Goal: Complete application form: Complete application form

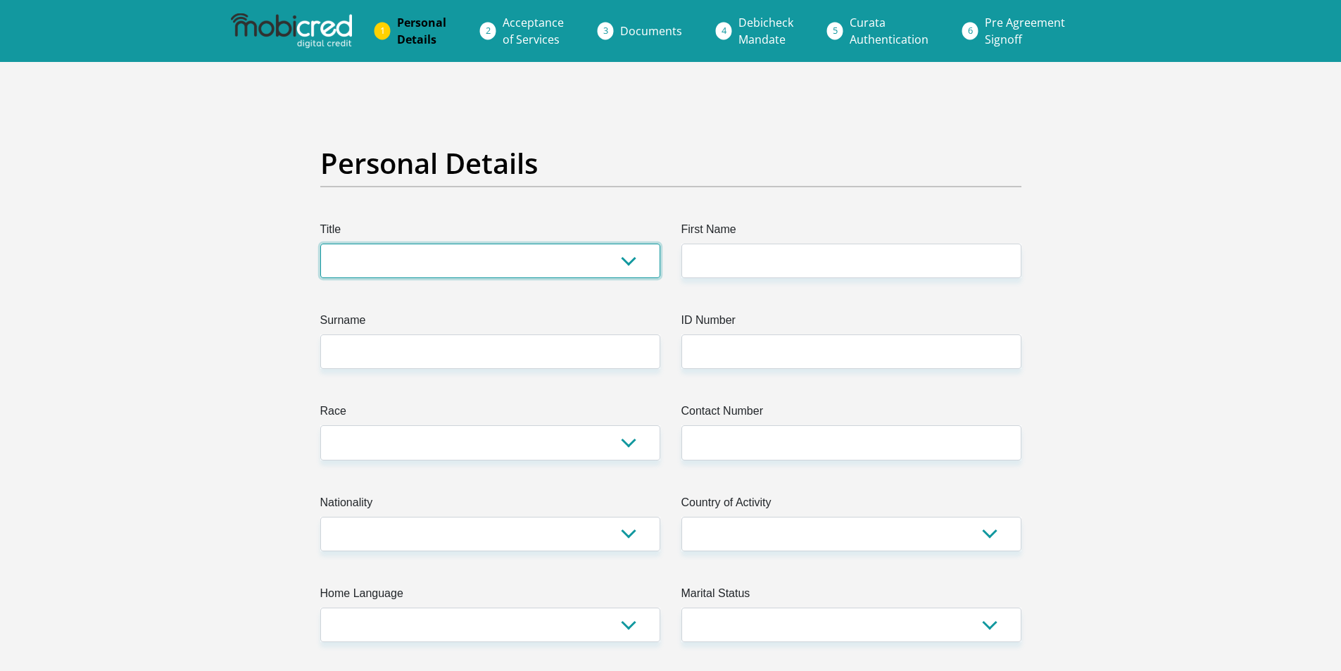
click at [453, 263] on select "Mr Ms Mrs Dr Other" at bounding box center [490, 260] width 340 height 34
select select "Ms"
click at [320, 243] on select "Mr Ms Mrs Dr Other" at bounding box center [490, 260] width 340 height 34
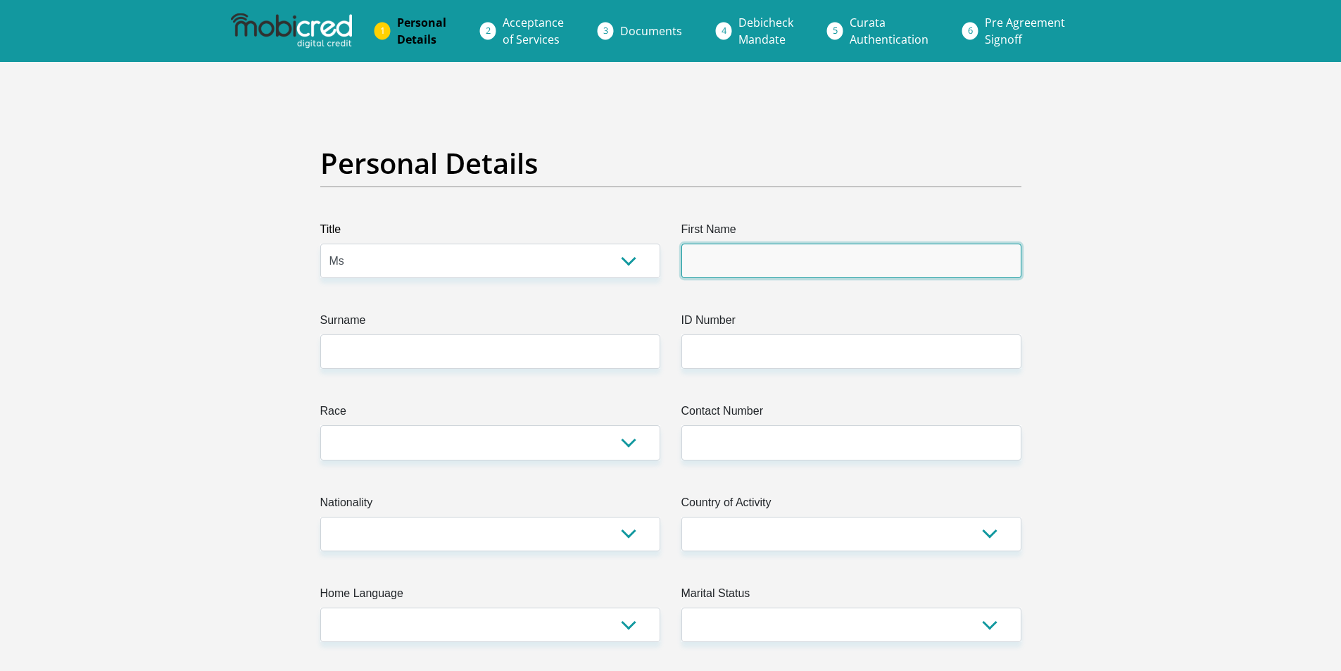
click at [733, 248] on input "First Name" at bounding box center [851, 260] width 340 height 34
click at [771, 257] on input "First Name" at bounding box center [851, 260] width 340 height 34
type input "Hailene"
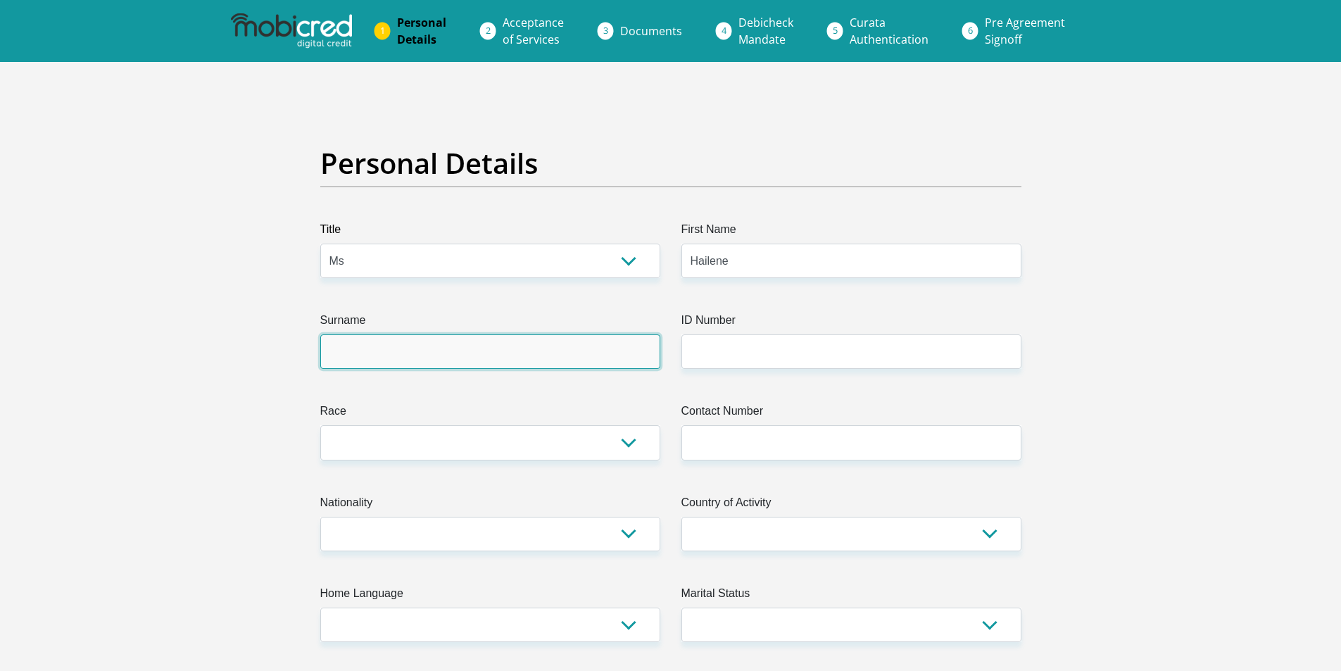
type input "Jordaan"
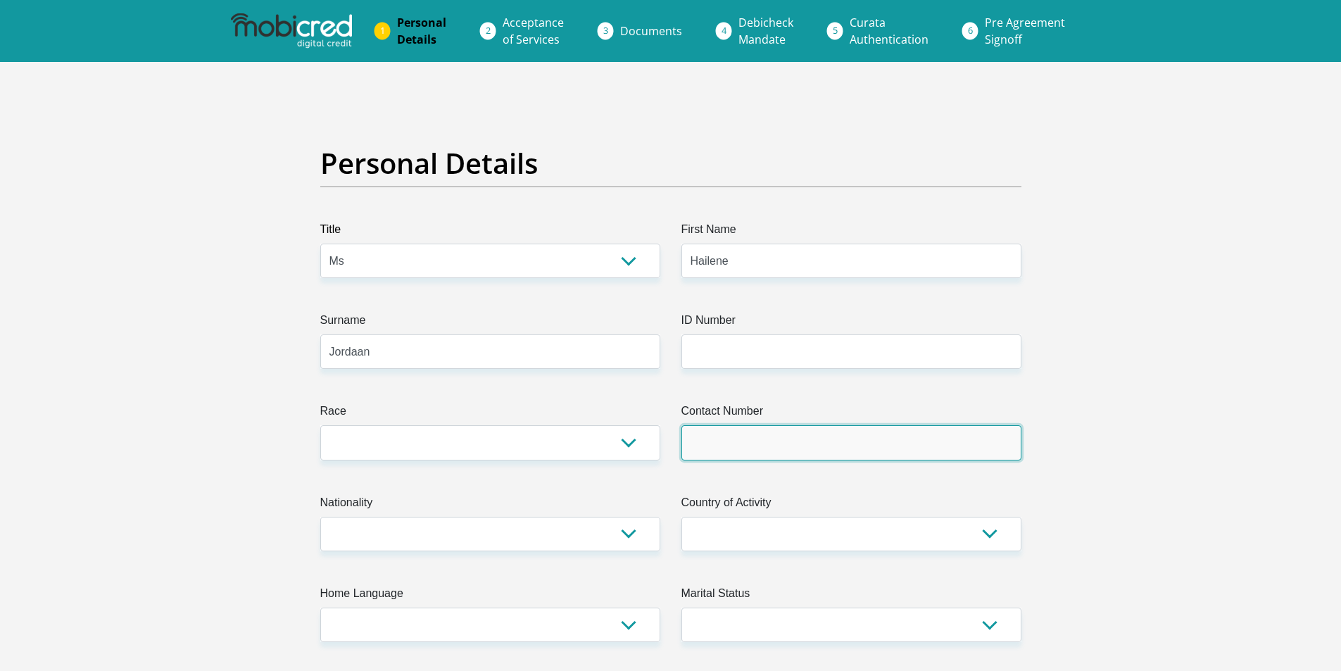
type input "0725998467"
type input "52 Golf Road"
type input "Three Rivers"
type input "Vereeniging"
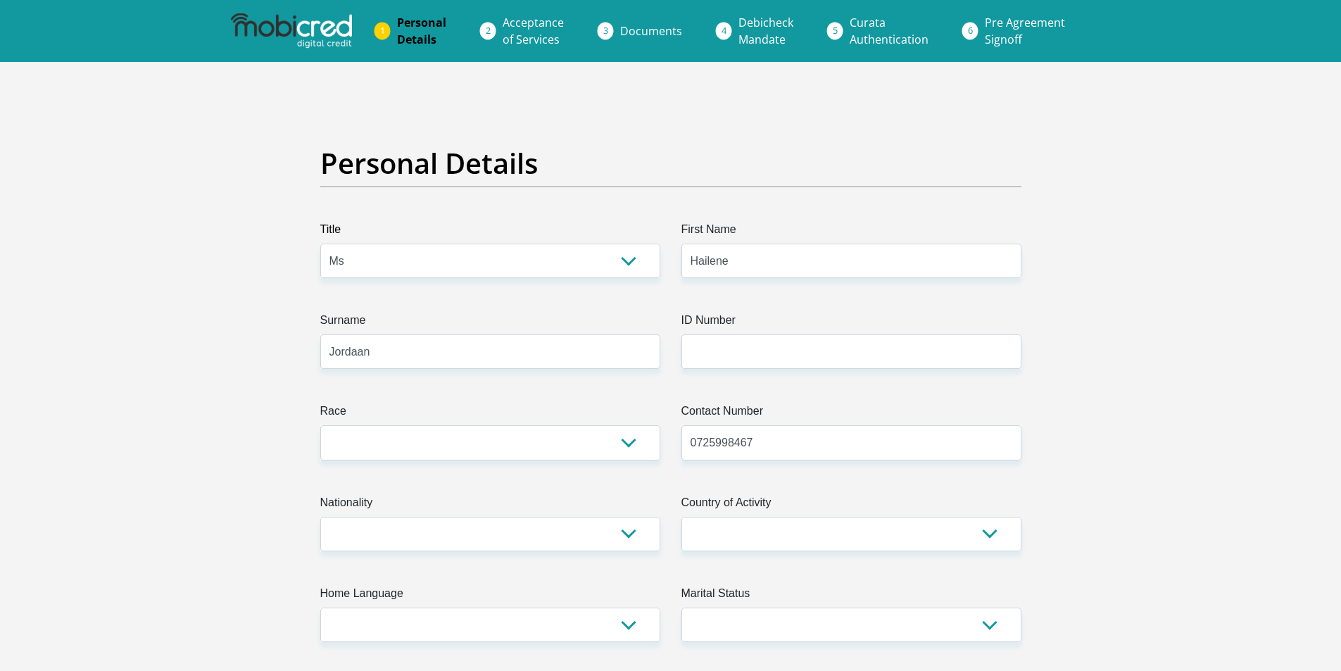
type input "1935"
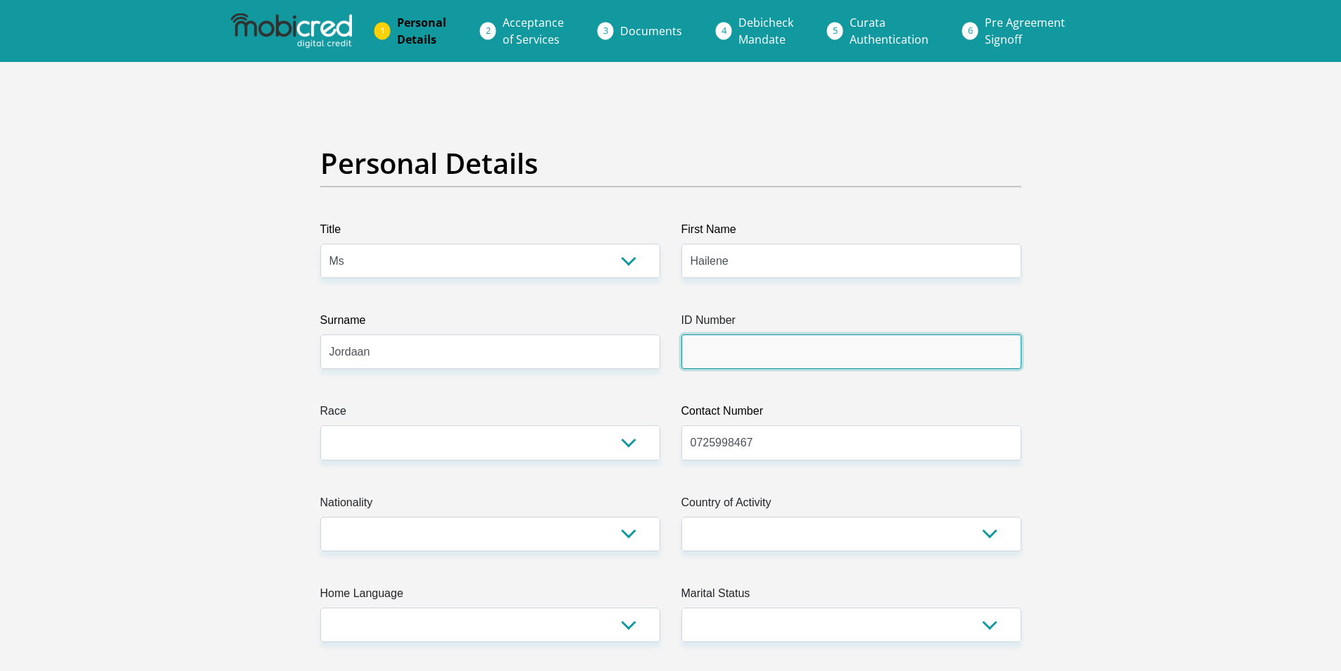
click at [726, 348] on input "ID Number" at bounding box center [851, 351] width 340 height 34
type input "7901080041082"
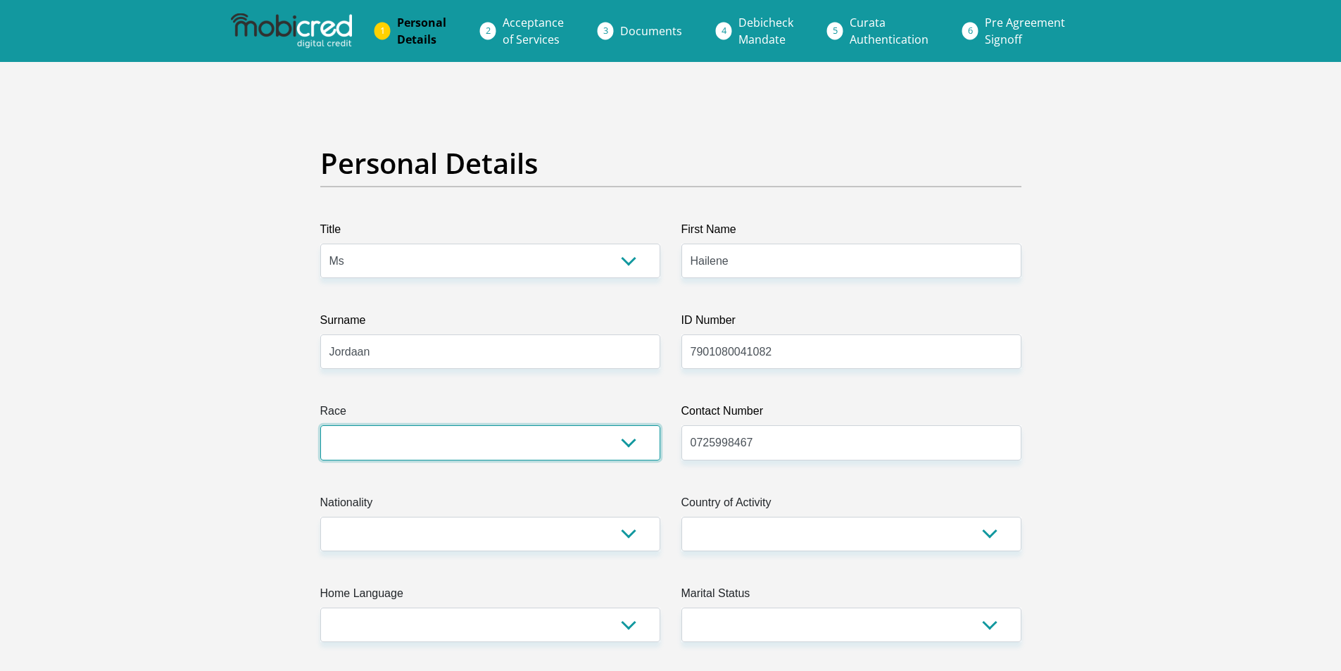
drag, startPoint x: 626, startPoint y: 435, endPoint x: 594, endPoint y: 436, distance: 32.4
click at [626, 435] on select "Black Coloured Indian White Other" at bounding box center [490, 442] width 340 height 34
select select "4"
click at [320, 425] on select "Black Coloured Indian White Other" at bounding box center [490, 442] width 340 height 34
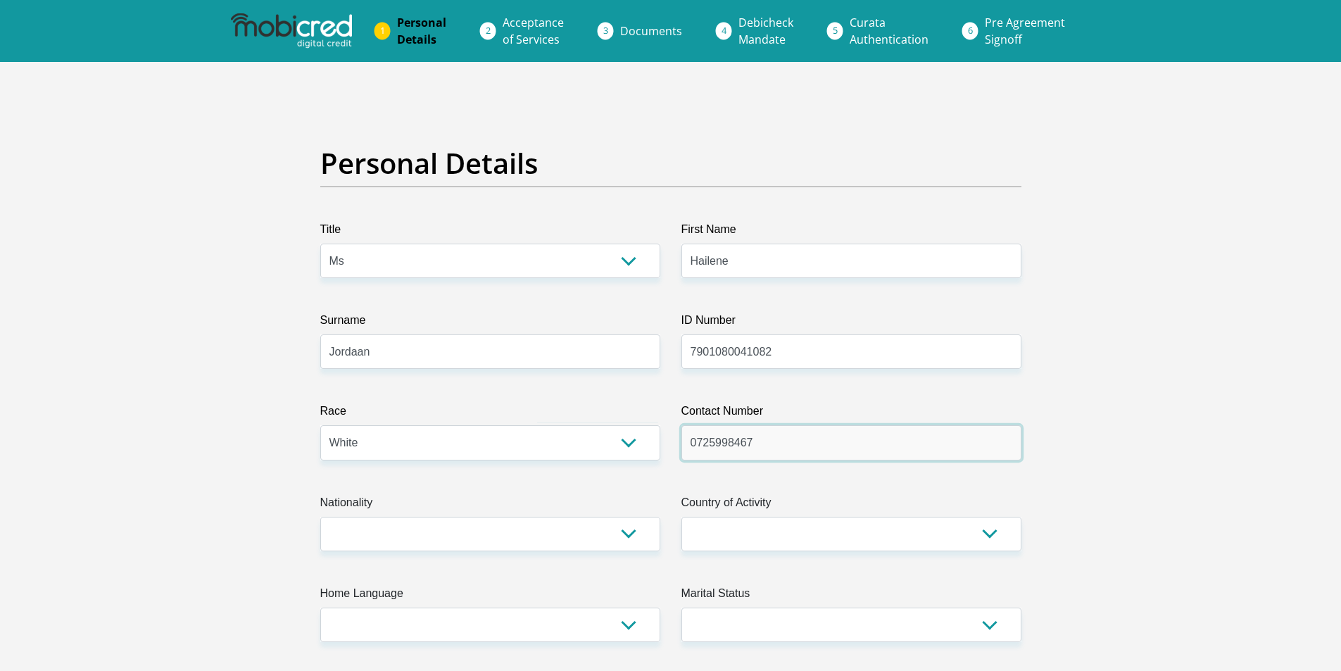
click at [797, 445] on input "0725998467" at bounding box center [851, 442] width 340 height 34
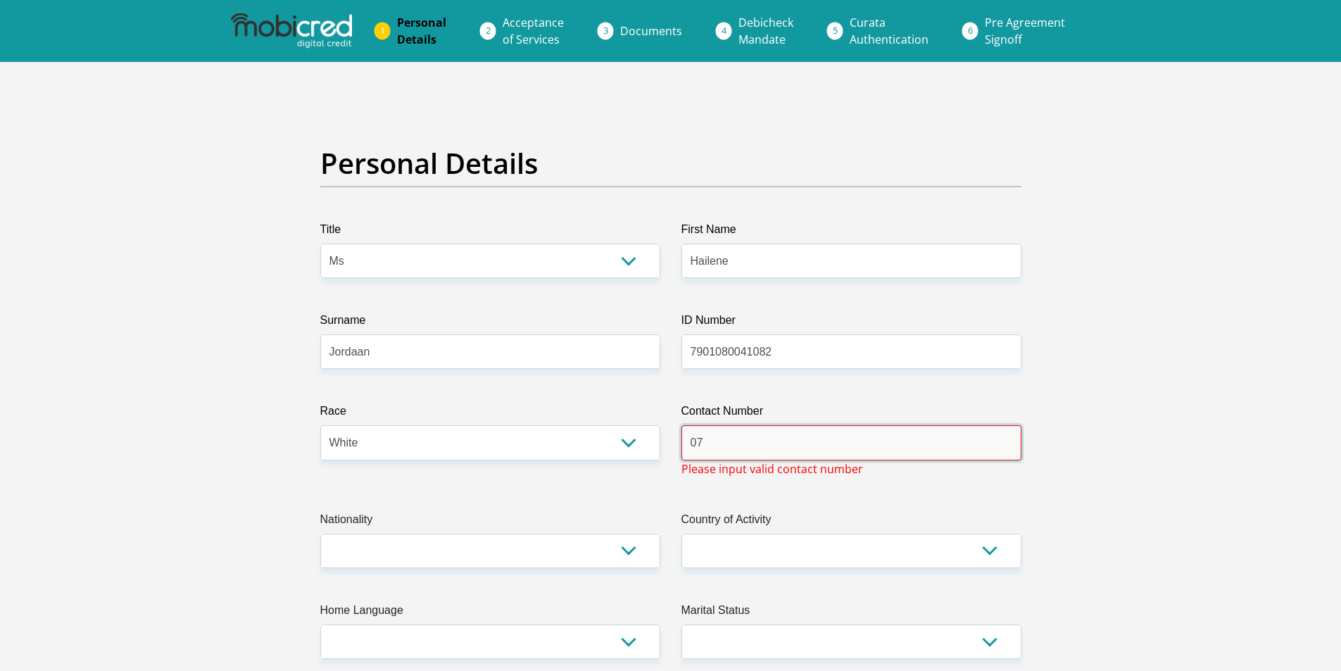
type input "0"
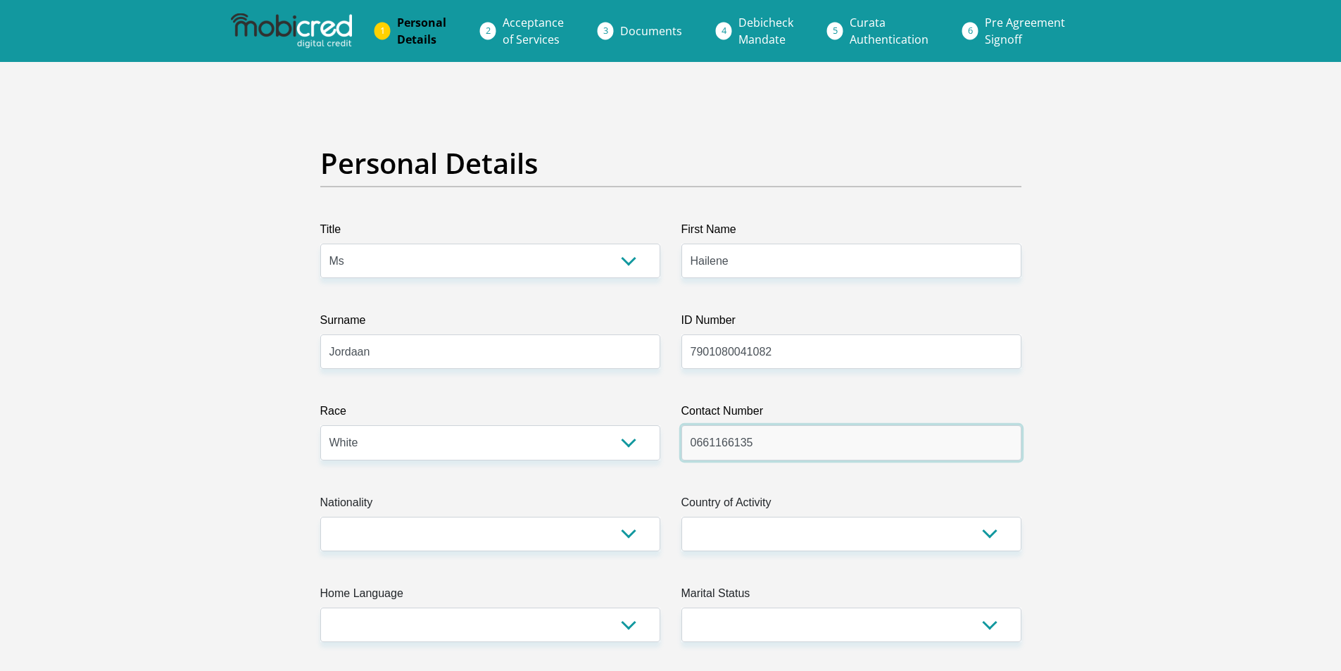
type input "0661166135"
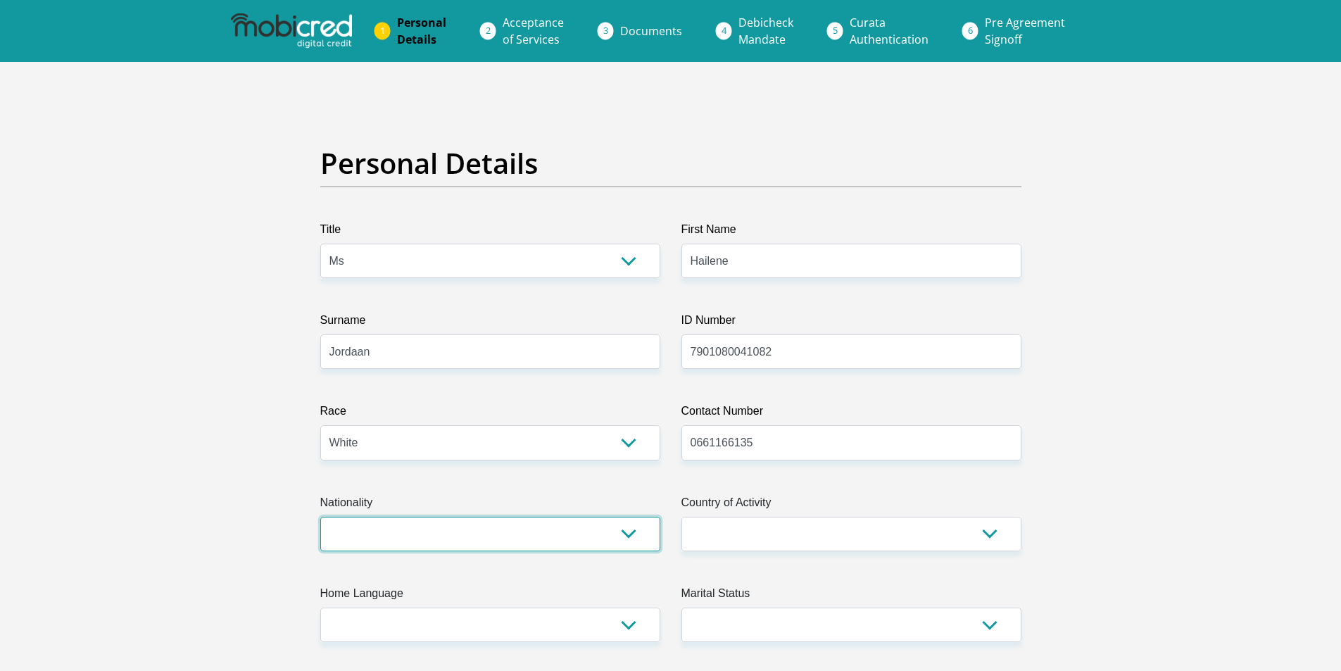
click at [632, 531] on select "South Africa Afghanistan Aland Islands Albania Algeria America Samoa American V…" at bounding box center [490, 534] width 340 height 34
select select "ZAF"
click at [320, 517] on select "South Africa Afghanistan Aland Islands Albania Algeria America Samoa American V…" at bounding box center [490, 534] width 340 height 34
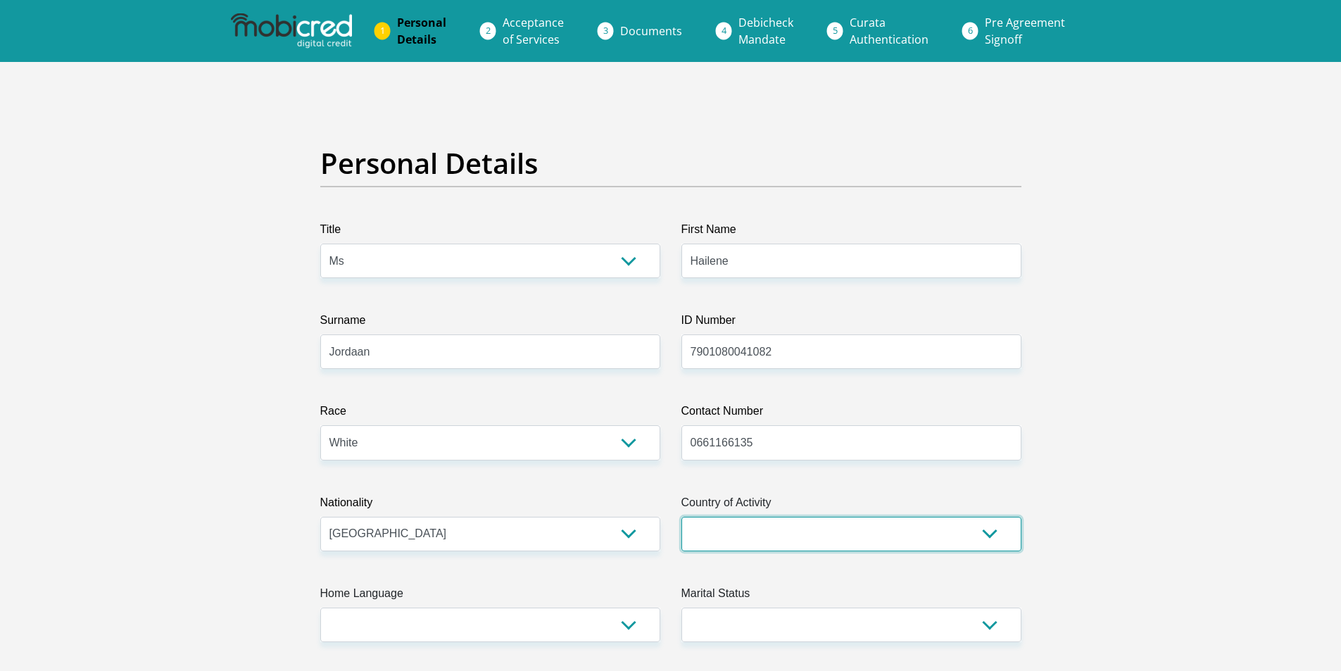
click at [987, 533] on select "South Africa Afghanistan Aland Islands Albania Algeria America Samoa American V…" at bounding box center [851, 534] width 340 height 34
select select "ZAF"
click at [681, 517] on select "South Africa Afghanistan Aland Islands Albania Algeria America Samoa American V…" at bounding box center [851, 534] width 340 height 34
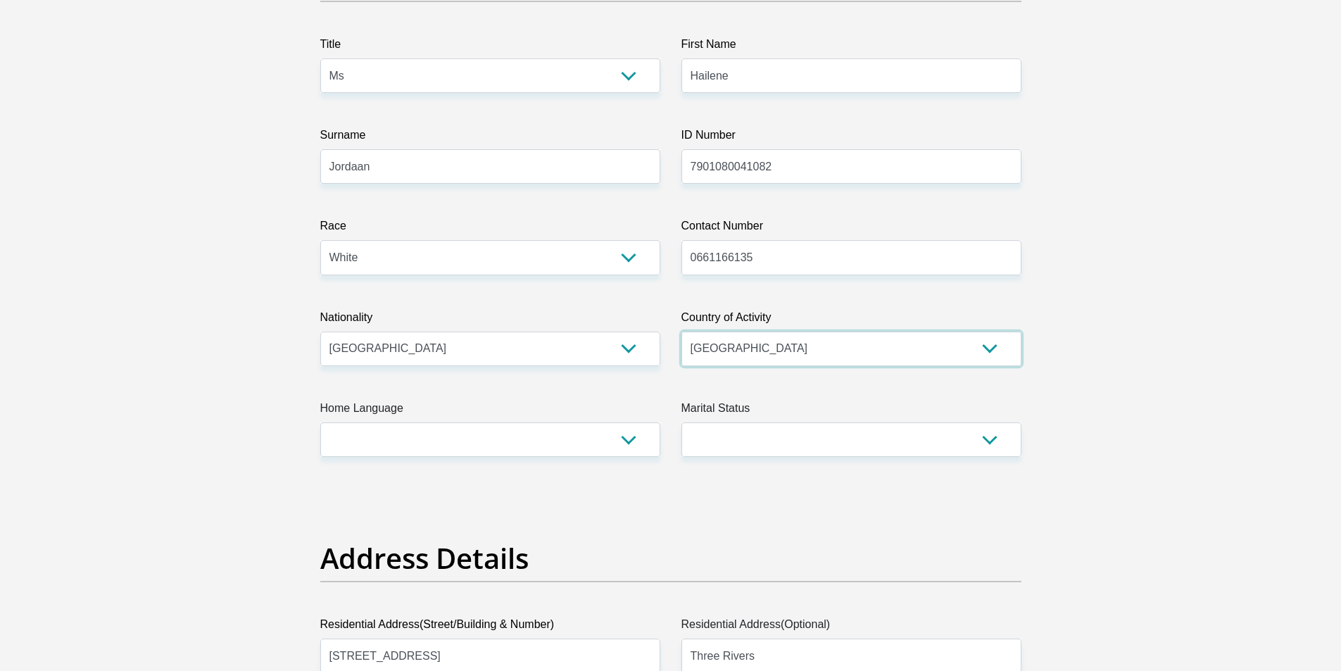
scroll to position [352, 0]
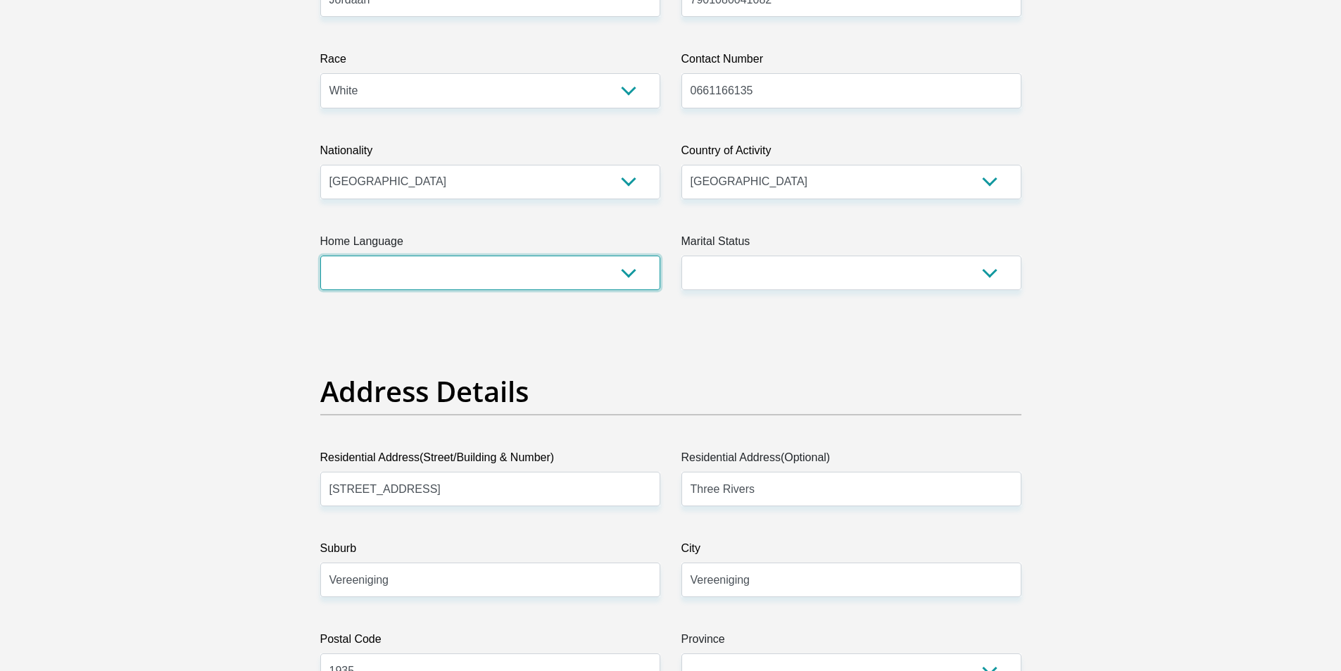
click at [623, 281] on select "Afrikaans English Sepedi South Ndebele Southern Sotho Swati Tsonga Tswana Venda…" at bounding box center [490, 272] width 340 height 34
select select "afr"
click at [320, 255] on select "Afrikaans English Sepedi South Ndebele Southern Sotho Swati Tsonga Tswana Venda…" at bounding box center [490, 272] width 340 height 34
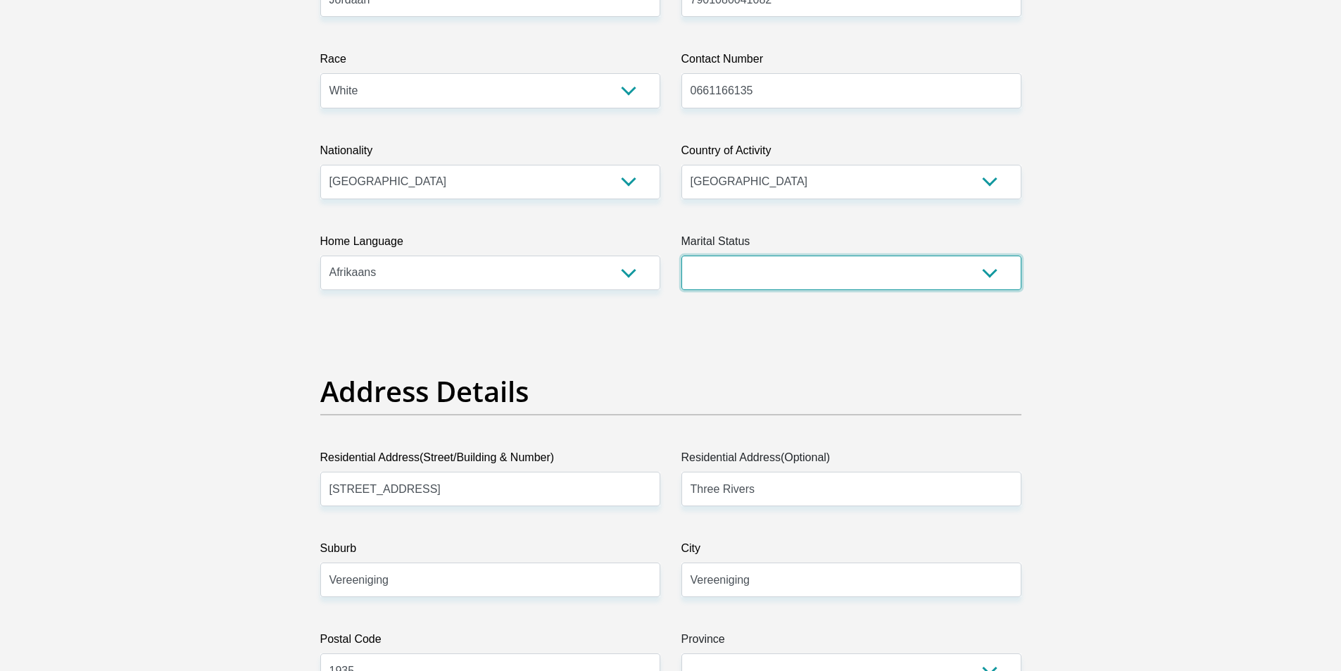
click at [988, 272] on select "Married ANC Single Divorced Widowed Married COP or Customary Law" at bounding box center [851, 272] width 340 height 34
select select "2"
click at [681, 255] on select "Married ANC Single Divorced Widowed Married COP or Customary Law" at bounding box center [851, 272] width 340 height 34
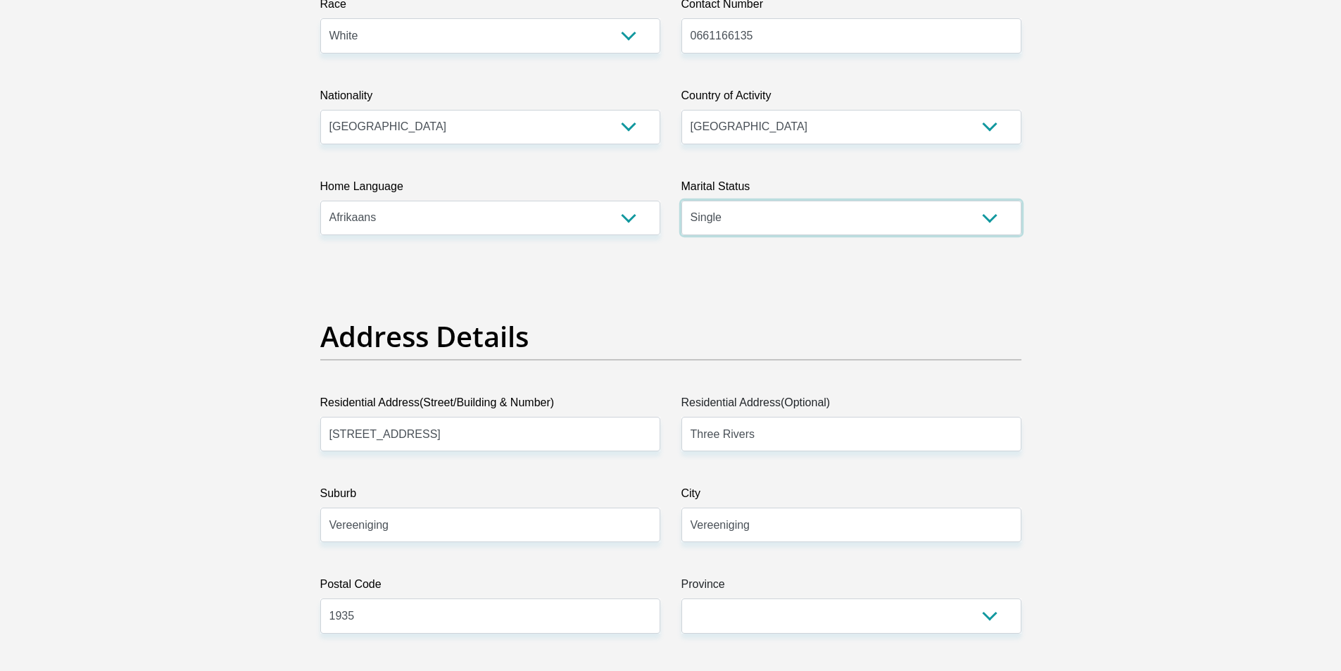
scroll to position [563, 0]
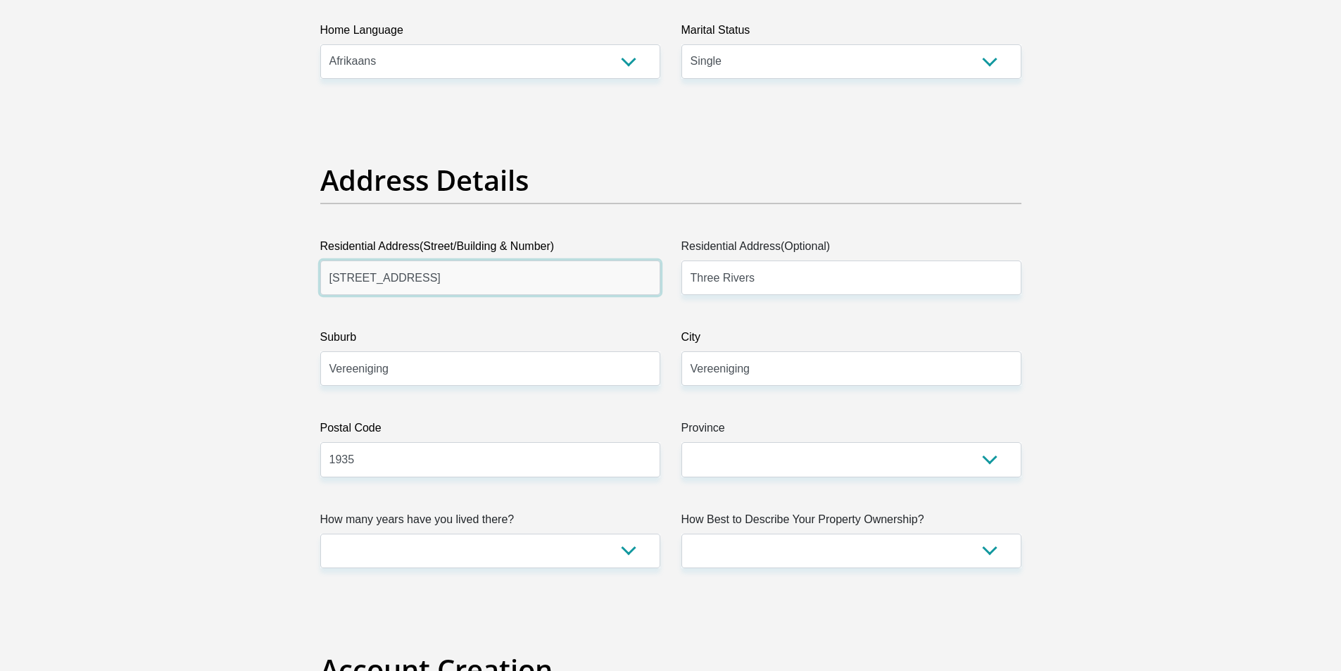
click at [476, 276] on input "52 Golf Road" at bounding box center [490, 277] width 340 height 34
type input "5"
type input "12 Camelia Avenue"
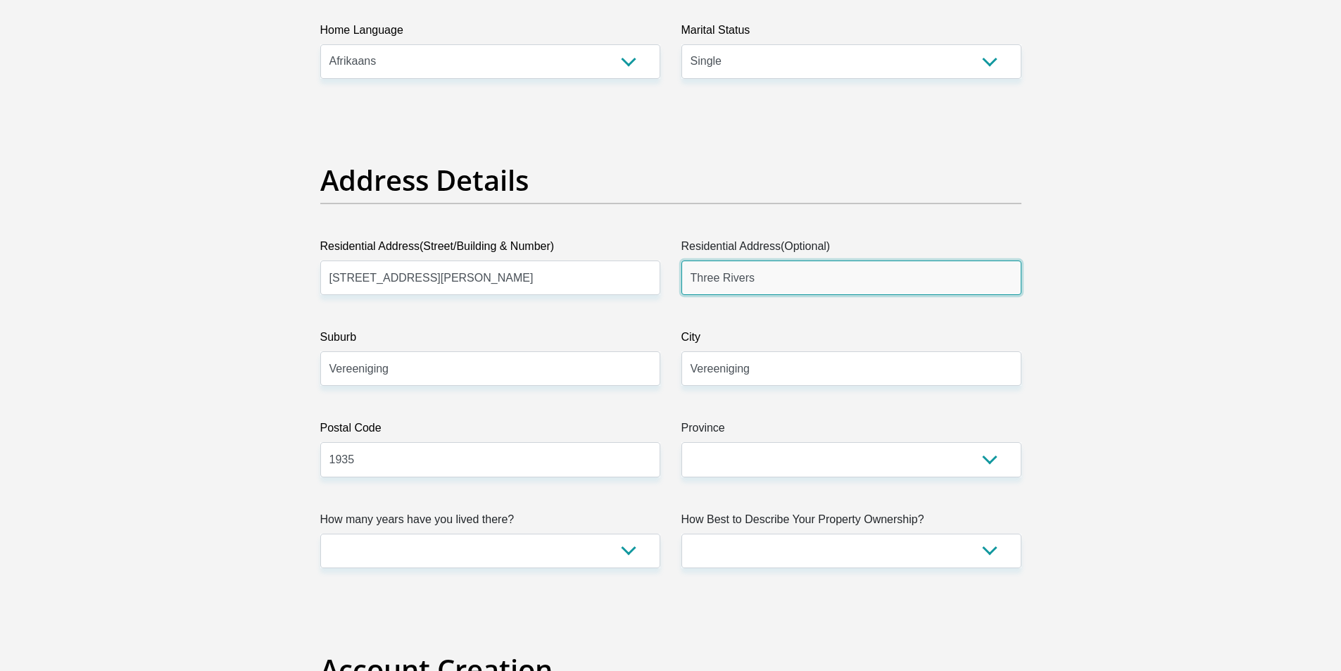
click at [758, 277] on input "Three Rivers" at bounding box center [851, 277] width 340 height 34
type input "T"
type input "R"
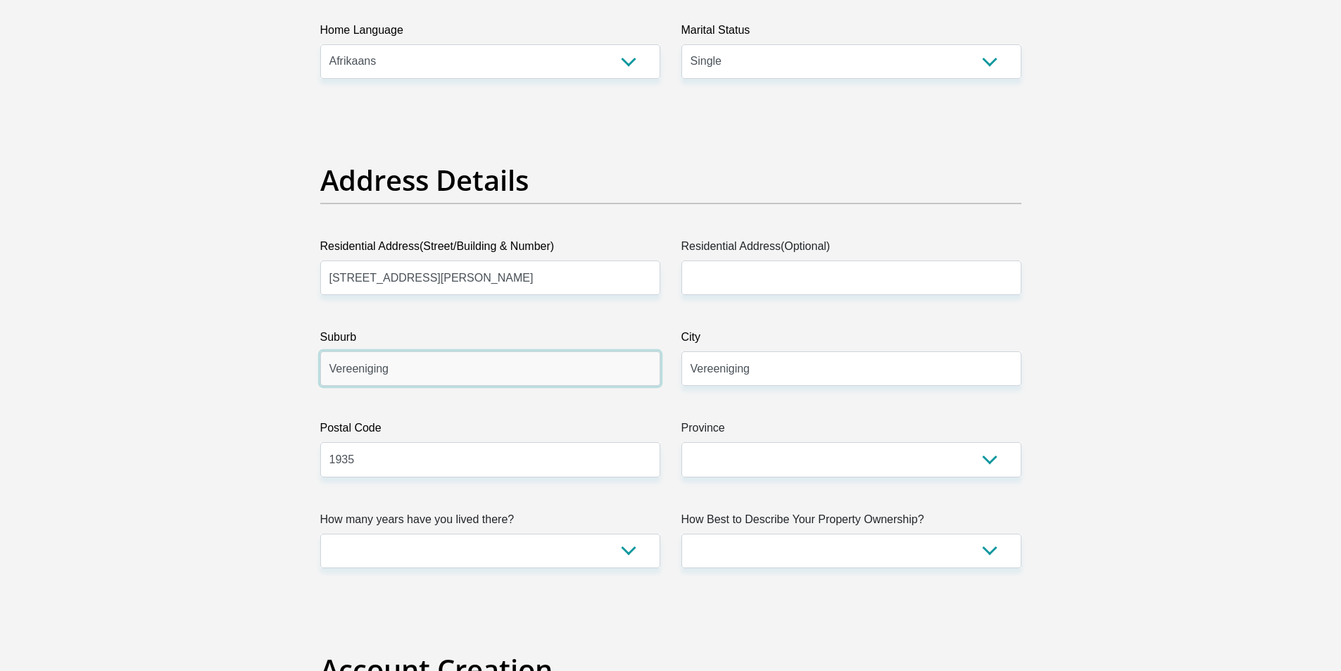
click at [467, 376] on input "Vereeniging" at bounding box center [490, 368] width 340 height 34
type input "V"
type input "Arcon Park"
click at [997, 462] on select "Eastern Cape Free State Gauteng KwaZulu-Natal Limpopo Mpumalanga Northern Cape …" at bounding box center [851, 459] width 340 height 34
select select "Gauteng"
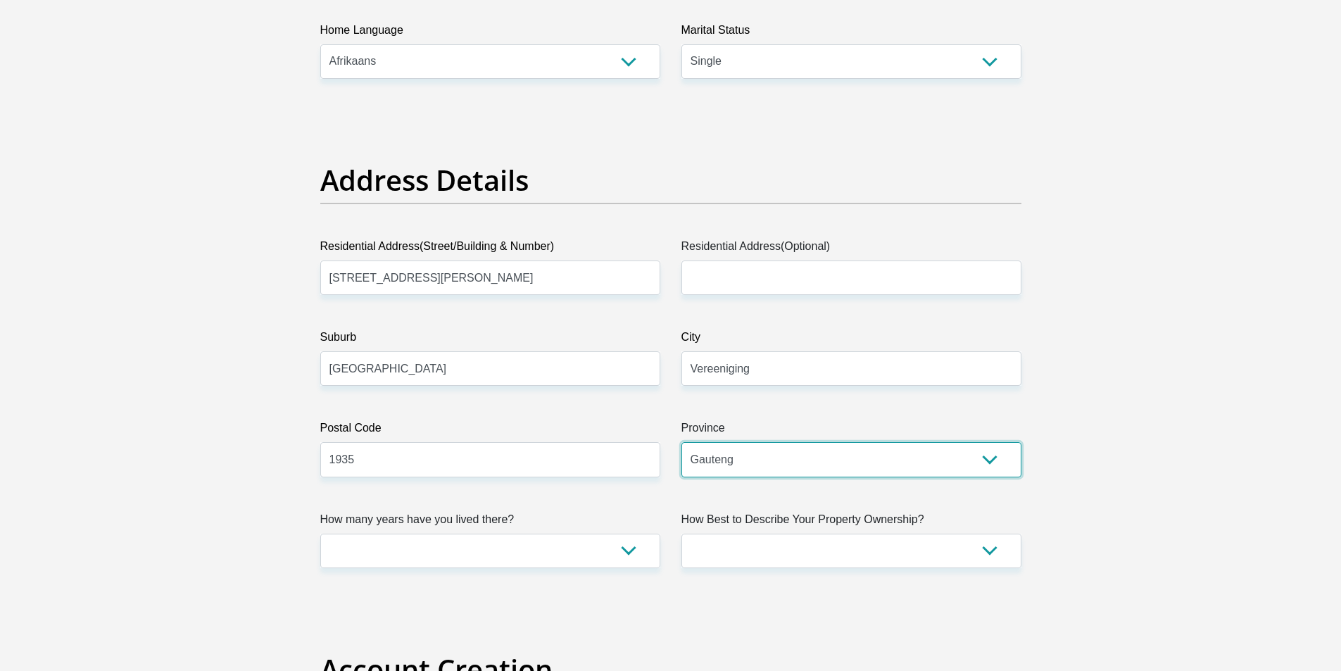
click at [681, 442] on select "Eastern Cape Free State Gauteng KwaZulu-Natal Limpopo Mpumalanga Northern Cape …" at bounding box center [851, 459] width 340 height 34
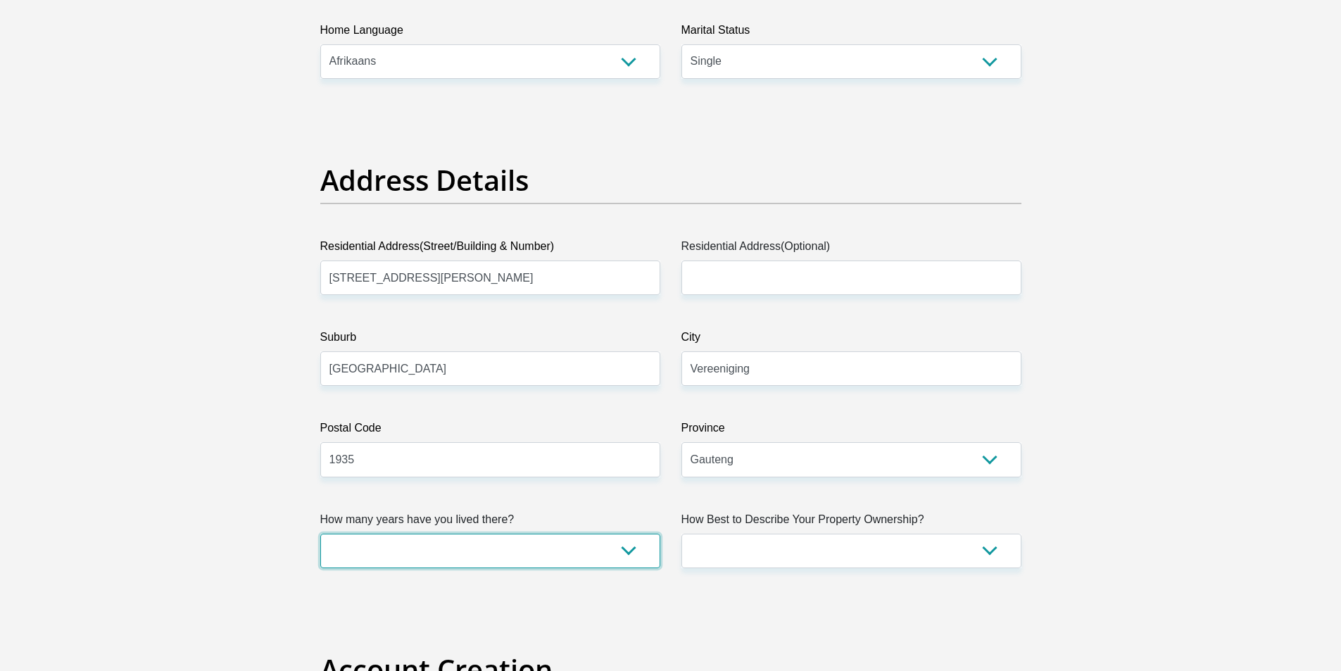
click at [632, 555] on select "less than 1 year 1-3 years 3-5 years 5+ years" at bounding box center [490, 550] width 340 height 34
select select "5"
click at [320, 533] on select "less than 1 year 1-3 years 3-5 years 5+ years" at bounding box center [490, 550] width 340 height 34
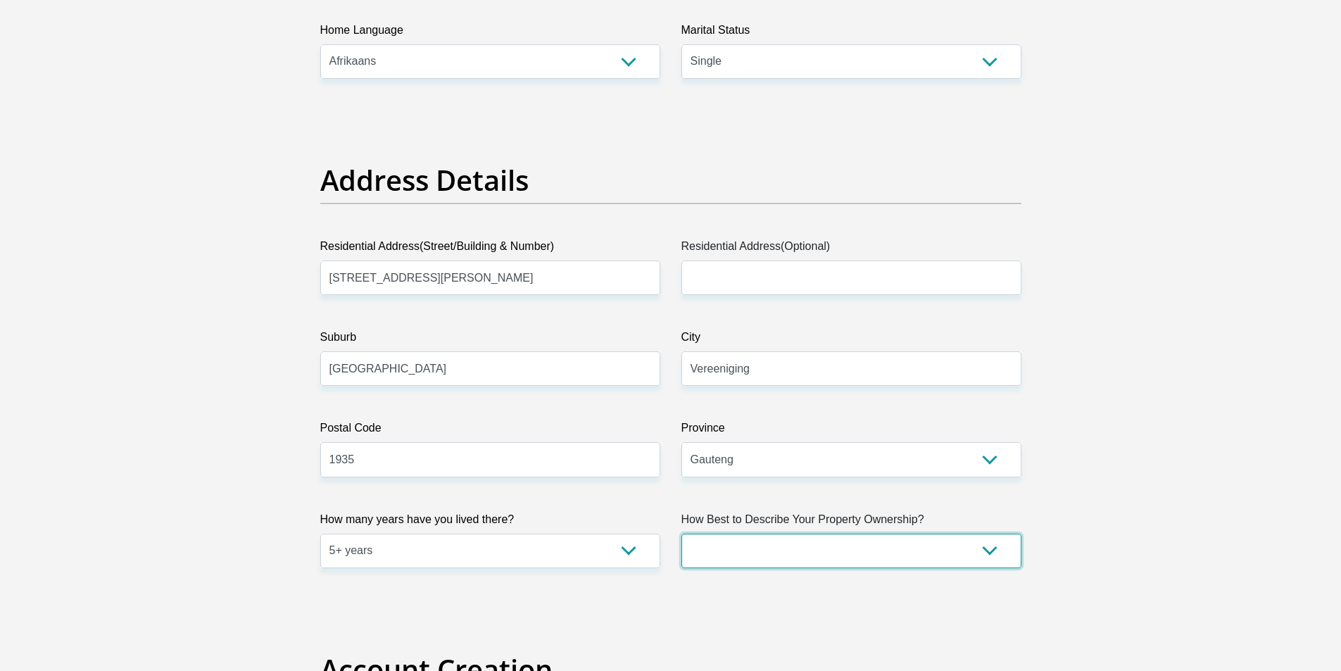
click at [993, 548] on select "Owned Rented Family Owned Company Dwelling" at bounding box center [851, 550] width 340 height 34
select select "parents"
click at [681, 533] on select "Owned Rented Family Owned Company Dwelling" at bounding box center [851, 550] width 340 height 34
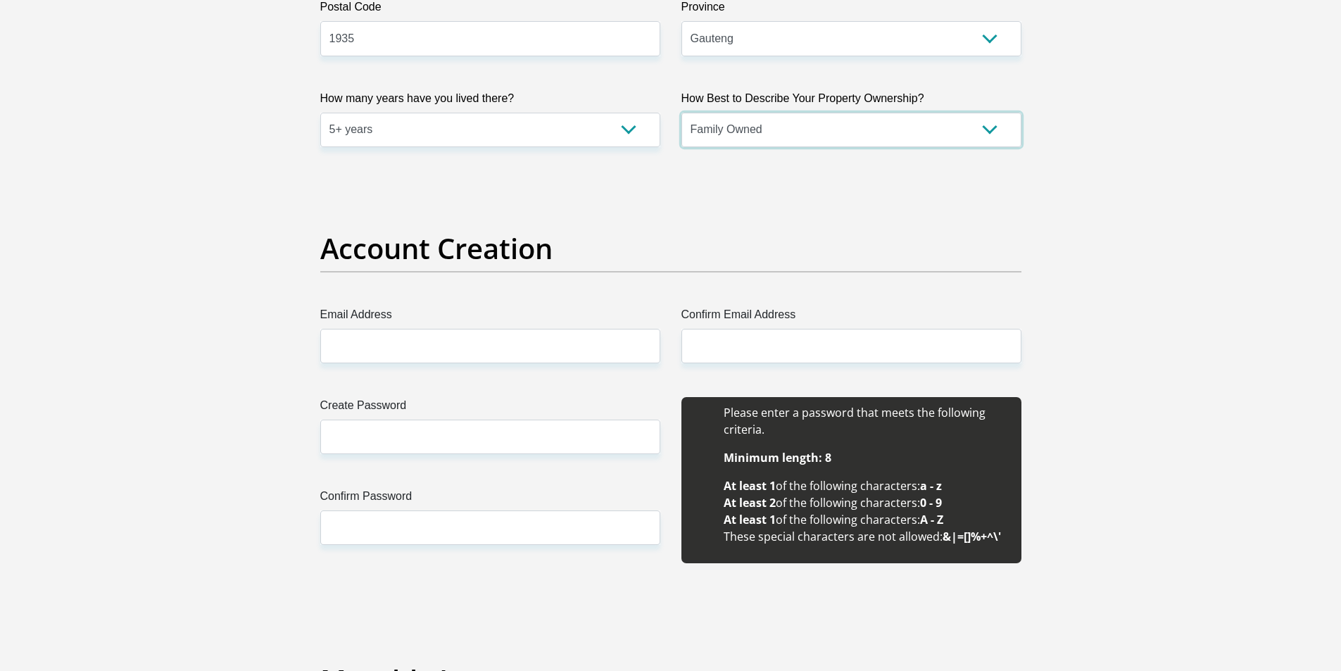
scroll to position [985, 0]
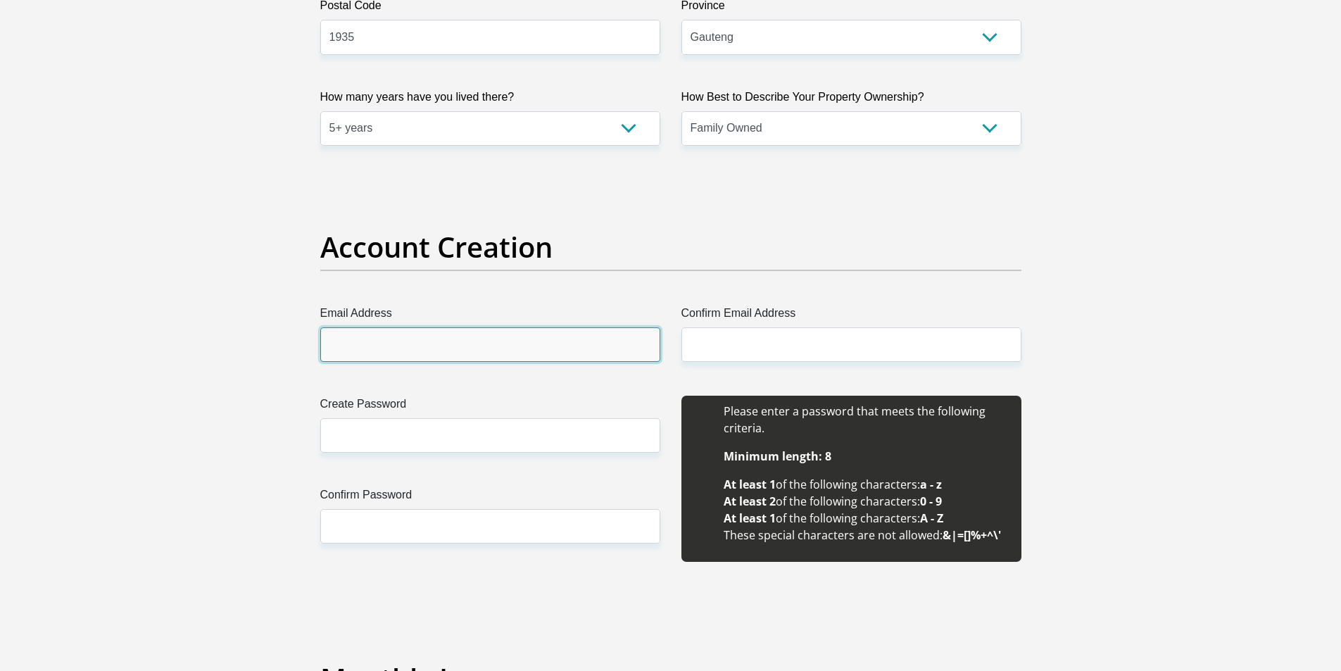
click at [449, 339] on input "Email Address" at bounding box center [490, 344] width 340 height 34
type input "hailenejordaan@gmail.com"
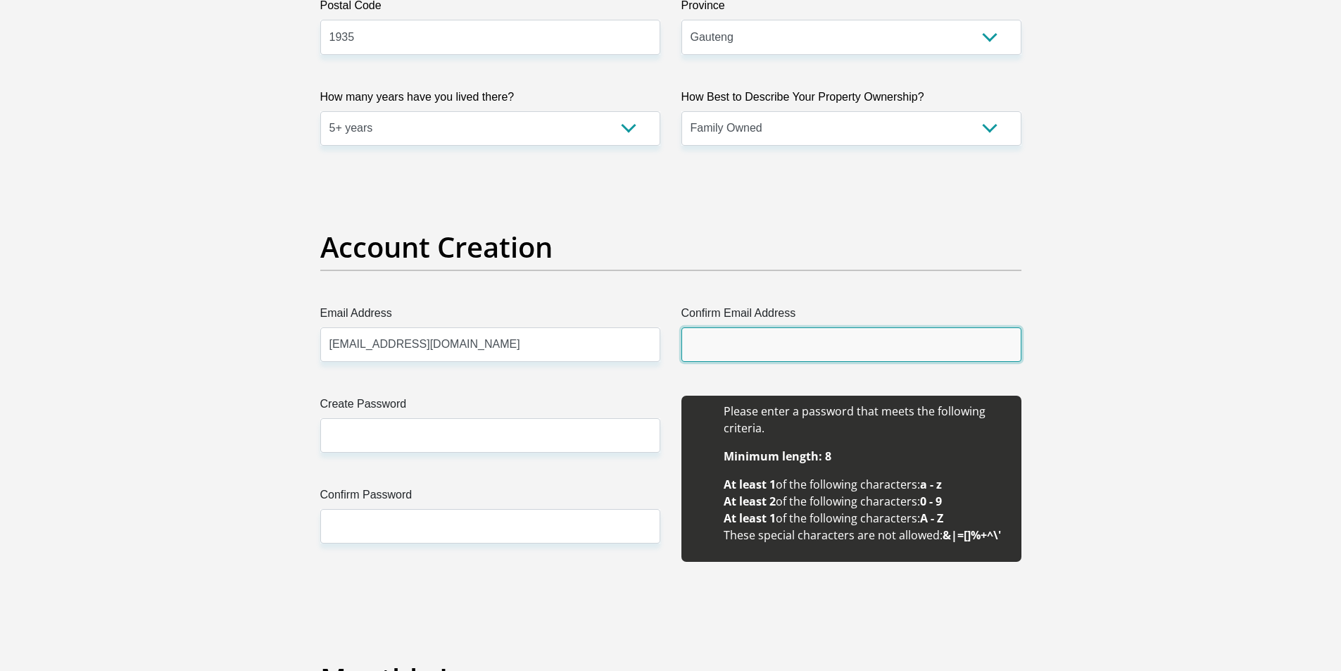
type input "hailenejordaan@gmail.com"
type input "Hailene"
type input "Jordaan"
type input "0725998467"
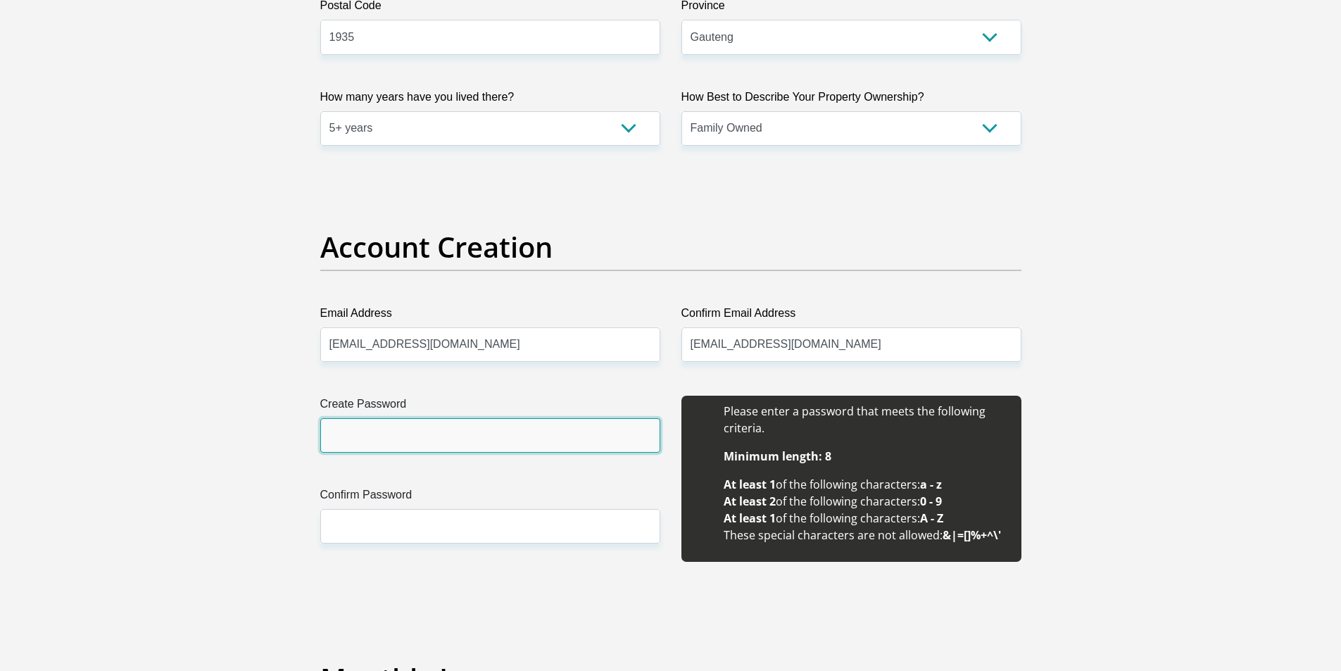
click at [431, 426] on input "Create Password" at bounding box center [490, 435] width 340 height 34
type input "790108Hj#"
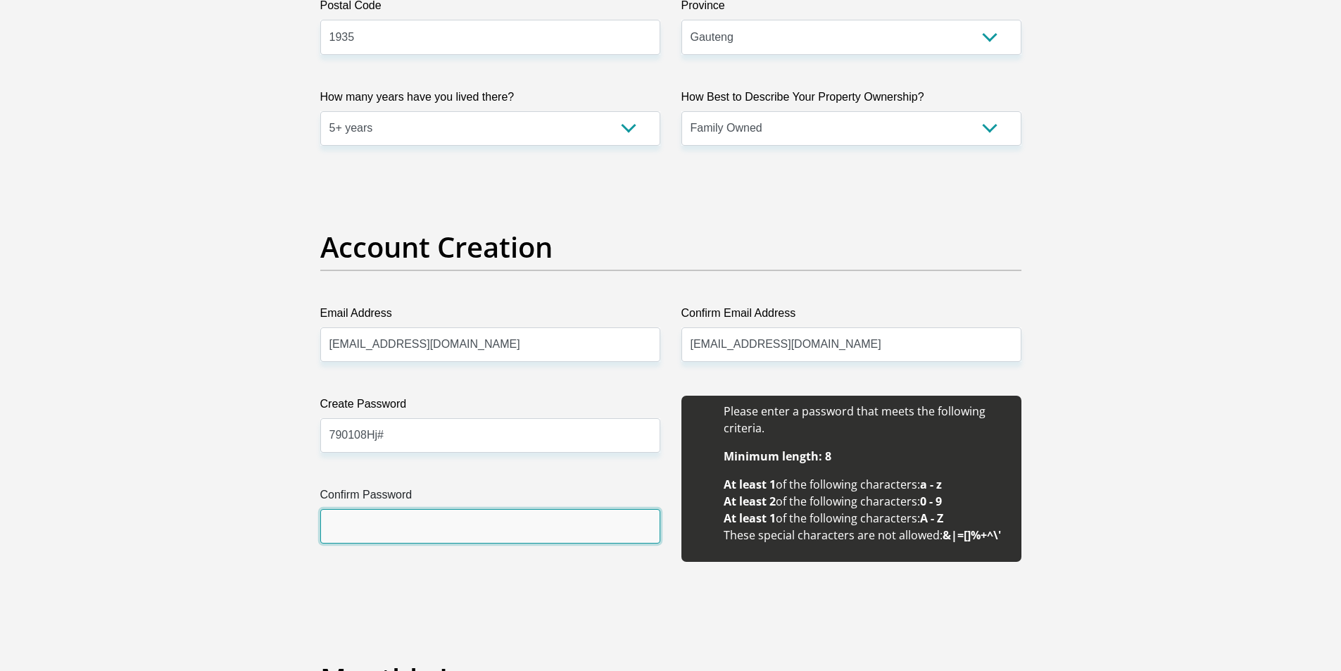
click at [453, 534] on input "Confirm Password" at bounding box center [490, 526] width 340 height 34
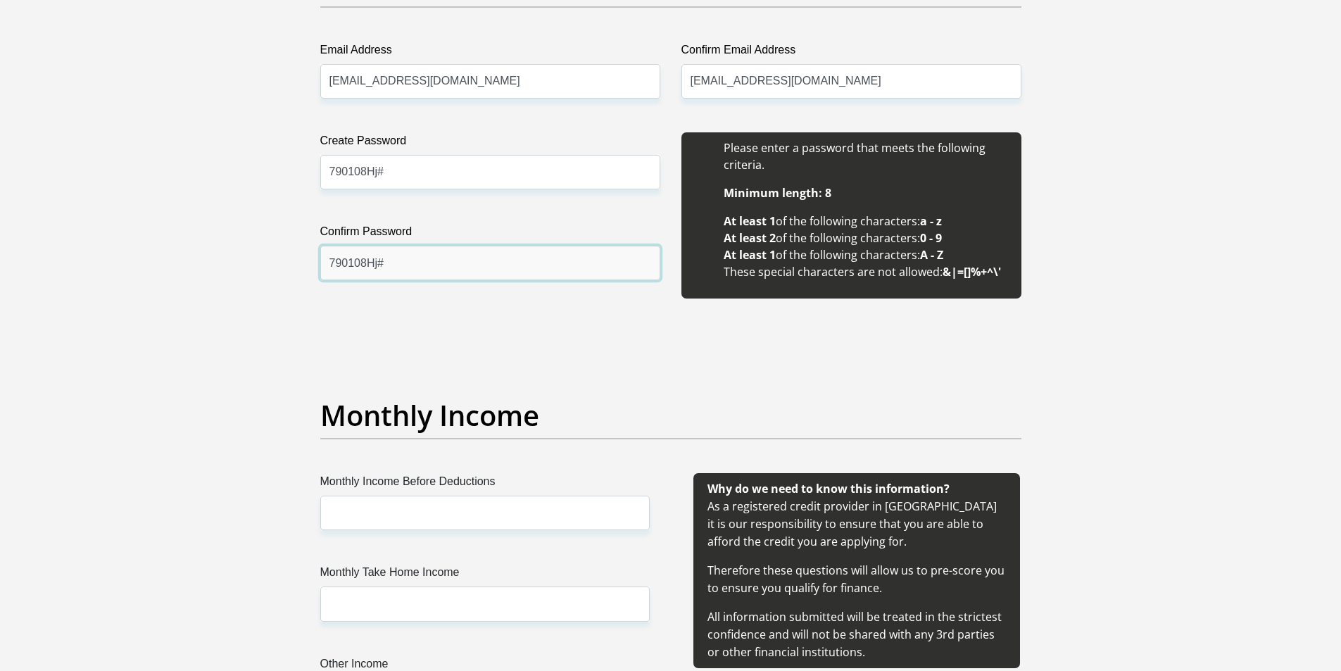
scroll to position [1407, 0]
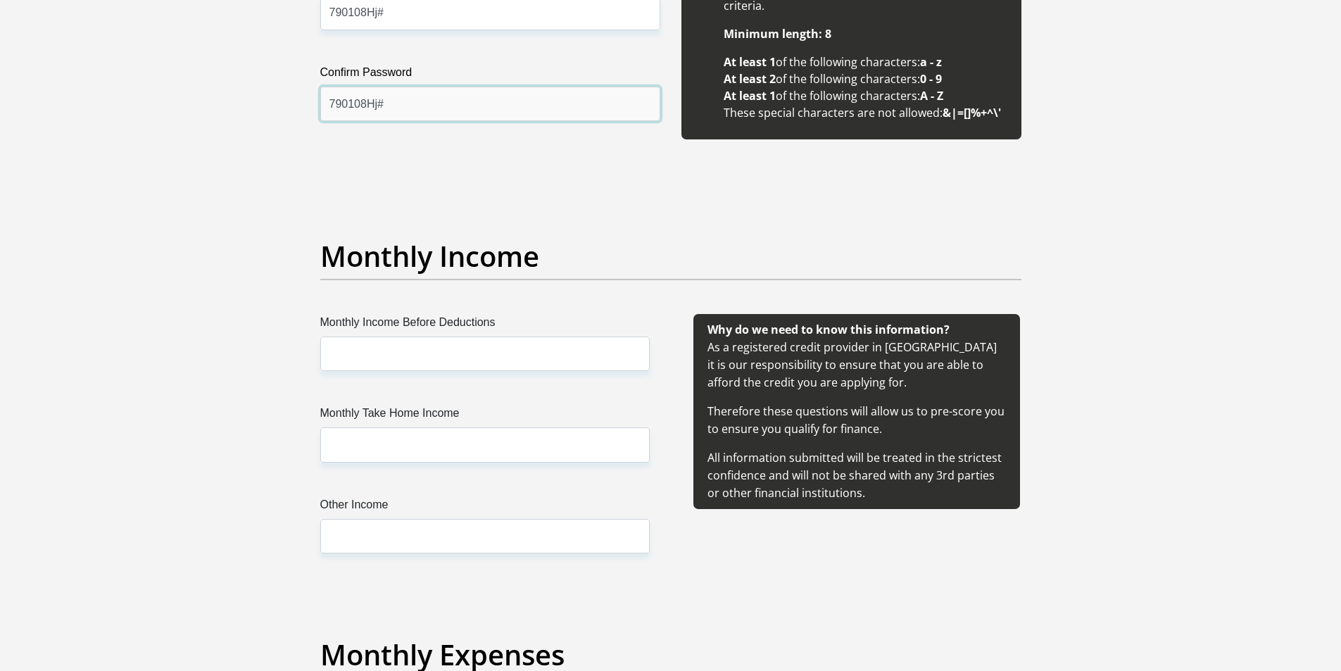
type input "790108Hj#"
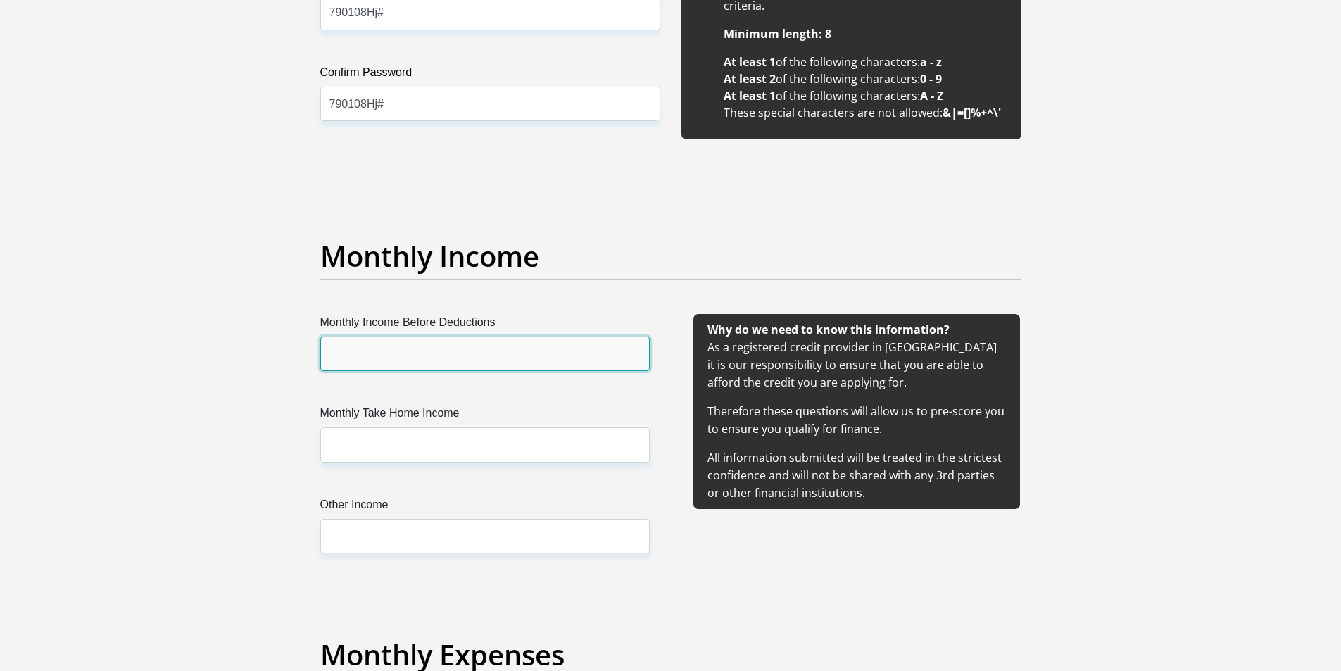
click at [482, 349] on input "Monthly Income Before Deductions" at bounding box center [484, 353] width 329 height 34
type input "15500"
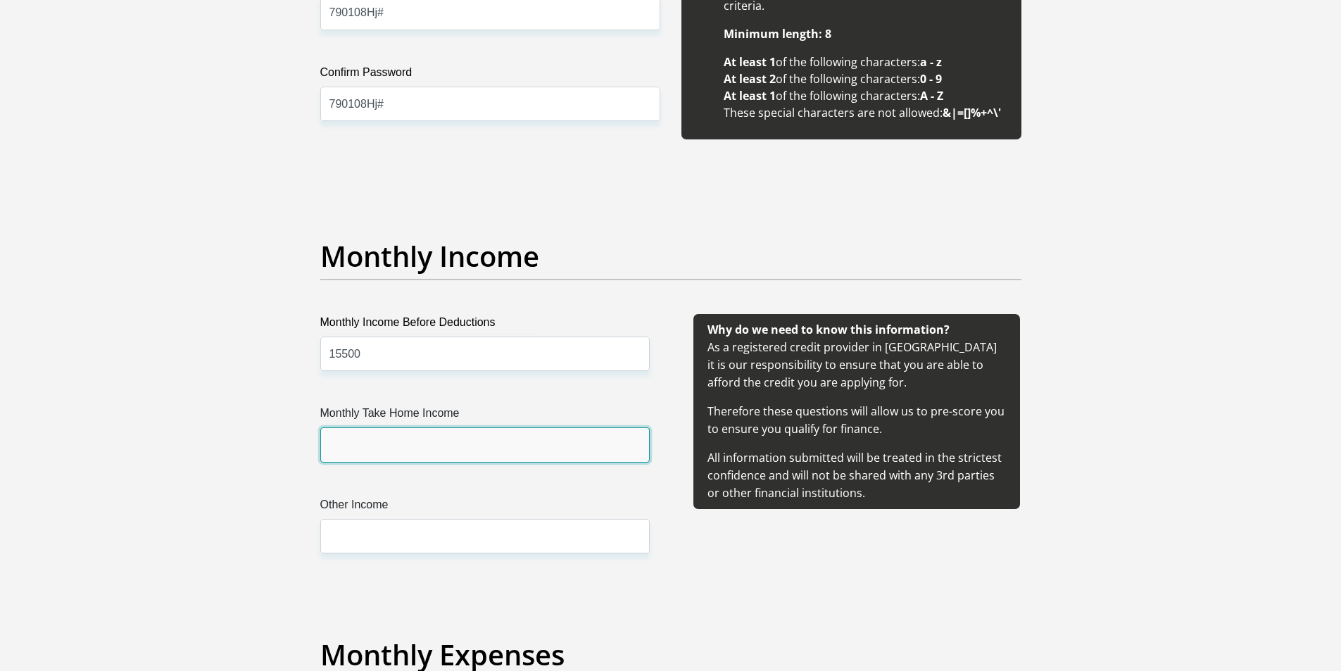
click at [475, 443] on input "Monthly Take Home Income" at bounding box center [484, 444] width 329 height 34
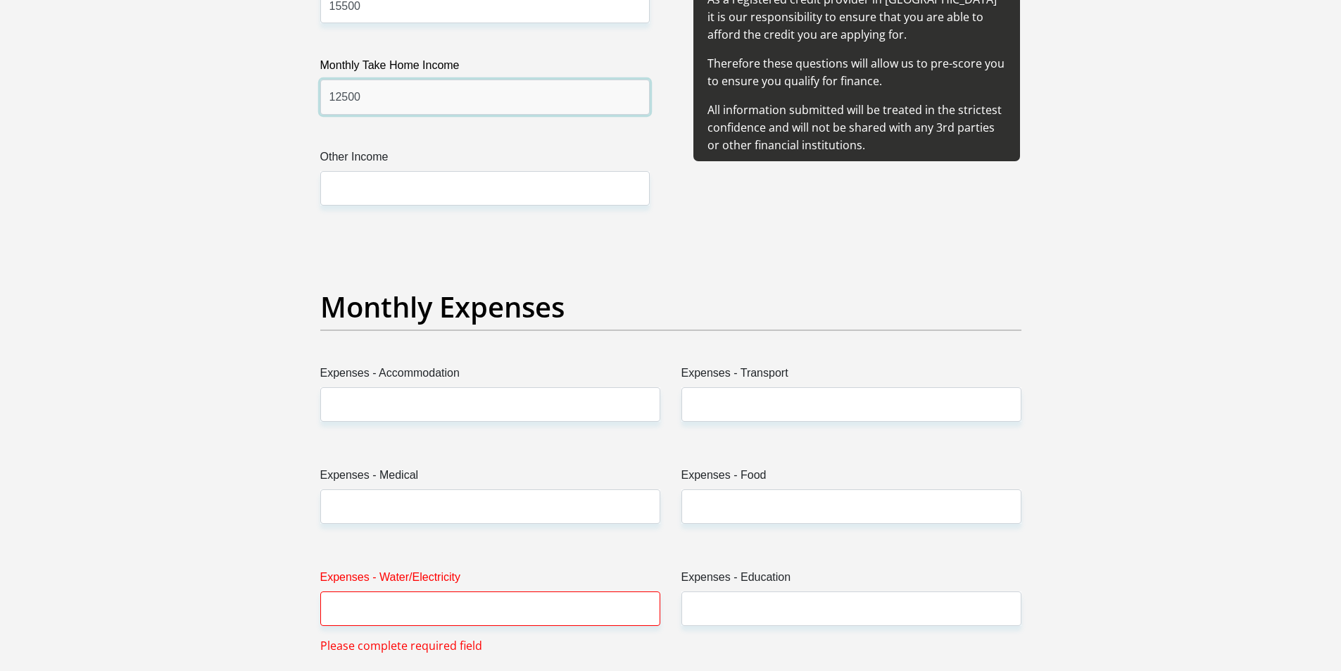
scroll to position [1830, 0]
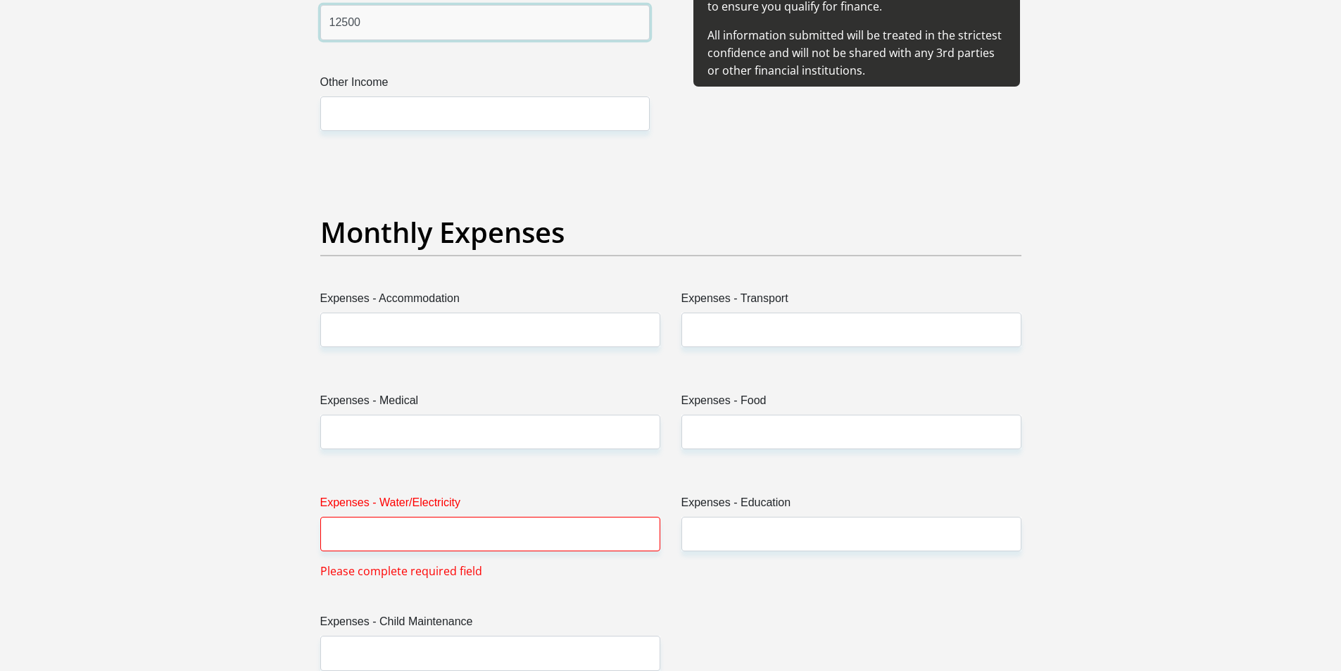
type input "12500"
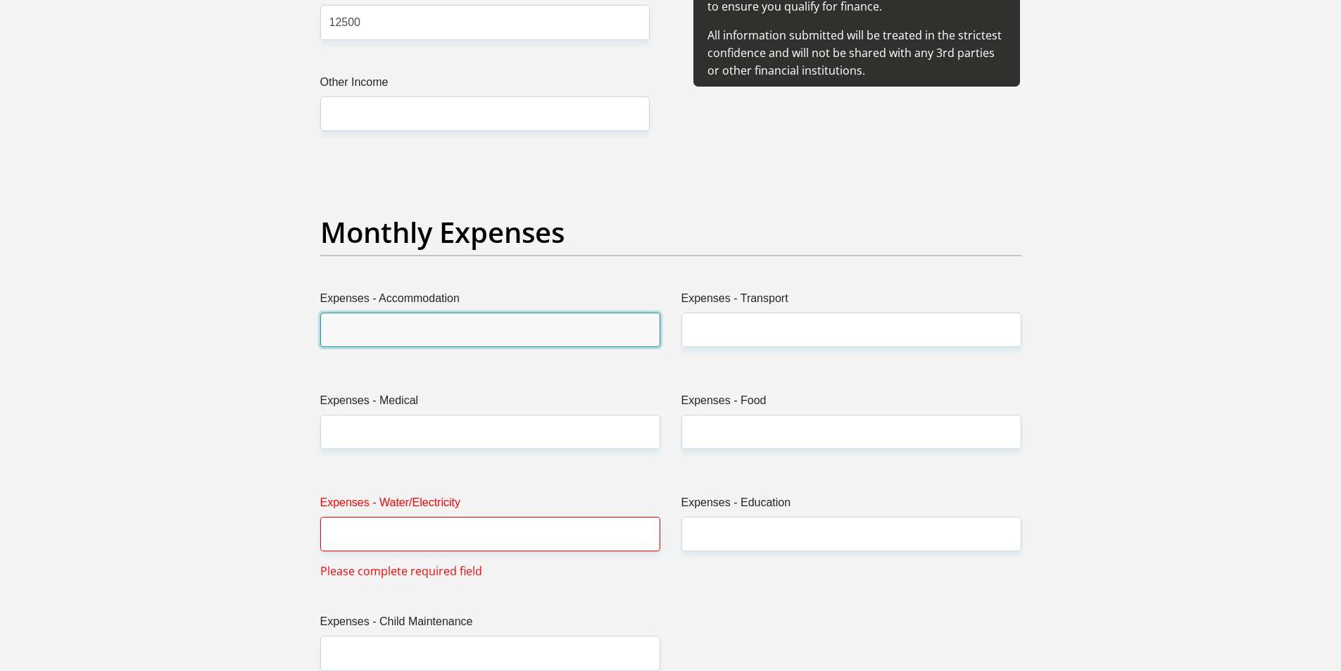
click at [440, 330] on input "Expenses - Accommodation" at bounding box center [490, 329] width 340 height 34
type input "0"
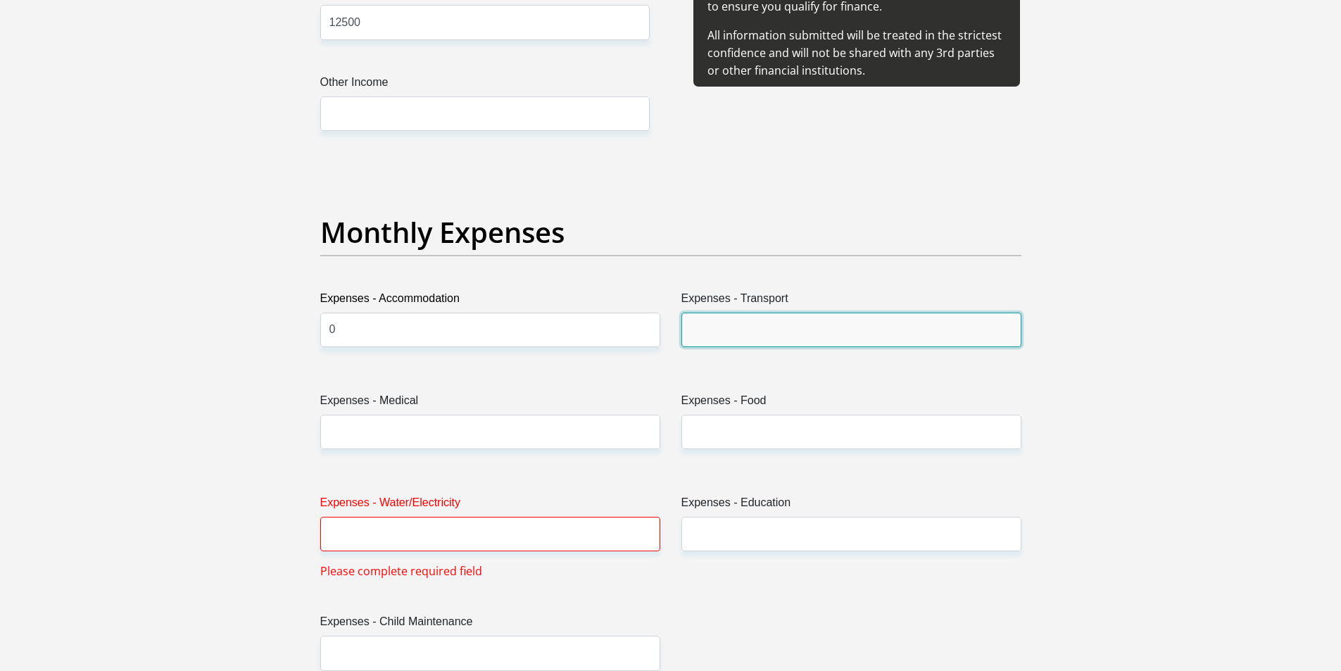
click at [742, 325] on input "Expenses - Transport" at bounding box center [851, 329] width 340 height 34
type input "1000"
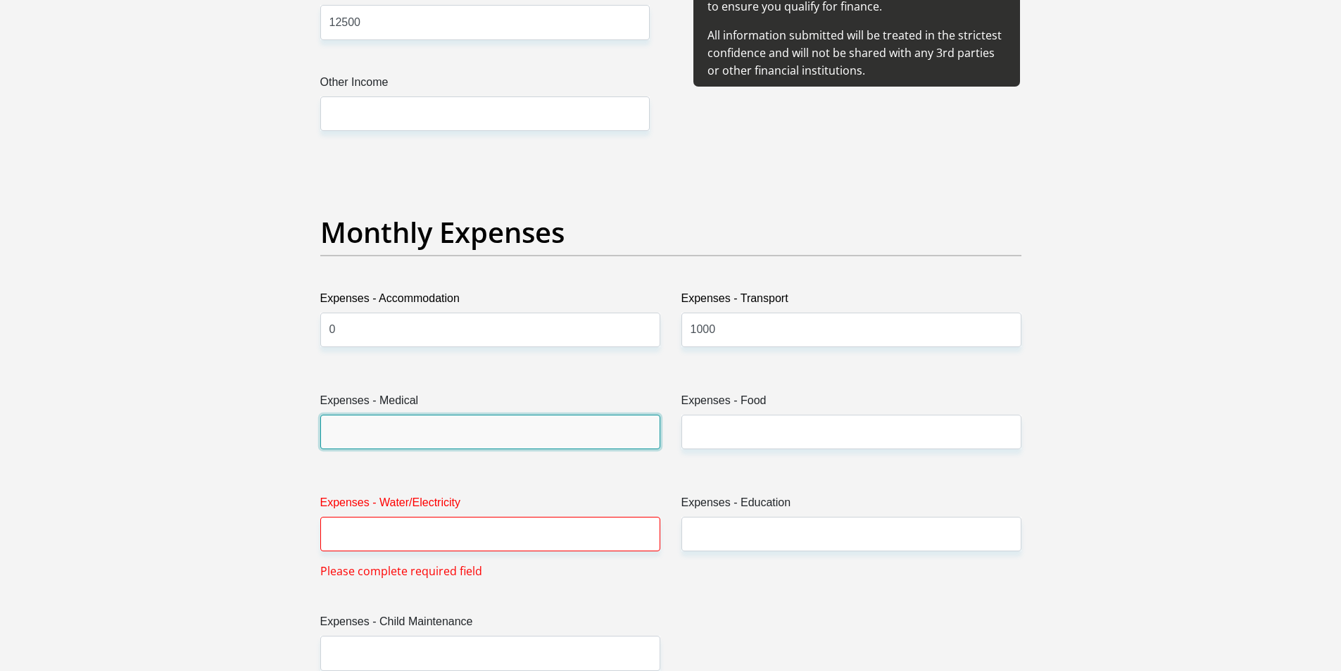
click at [597, 419] on input "Expenses - Medical" at bounding box center [490, 431] width 340 height 34
type input "0"
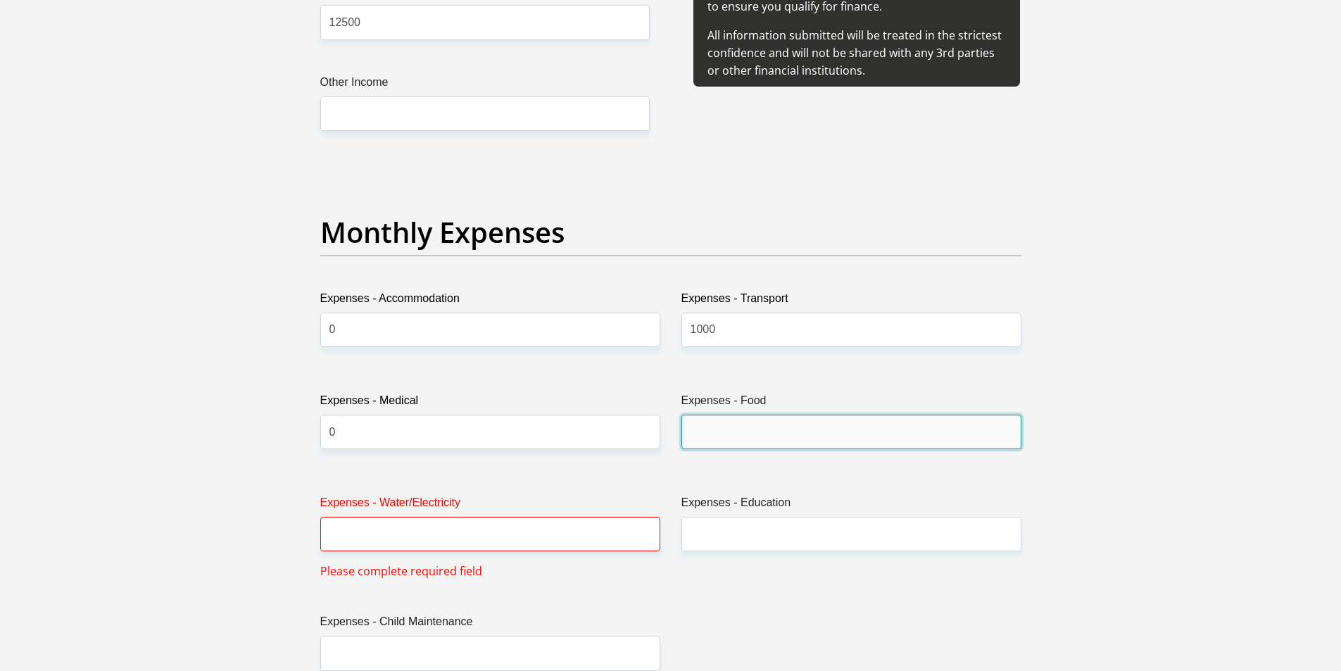
click at [793, 441] on input "Expenses - Food" at bounding box center [851, 431] width 340 height 34
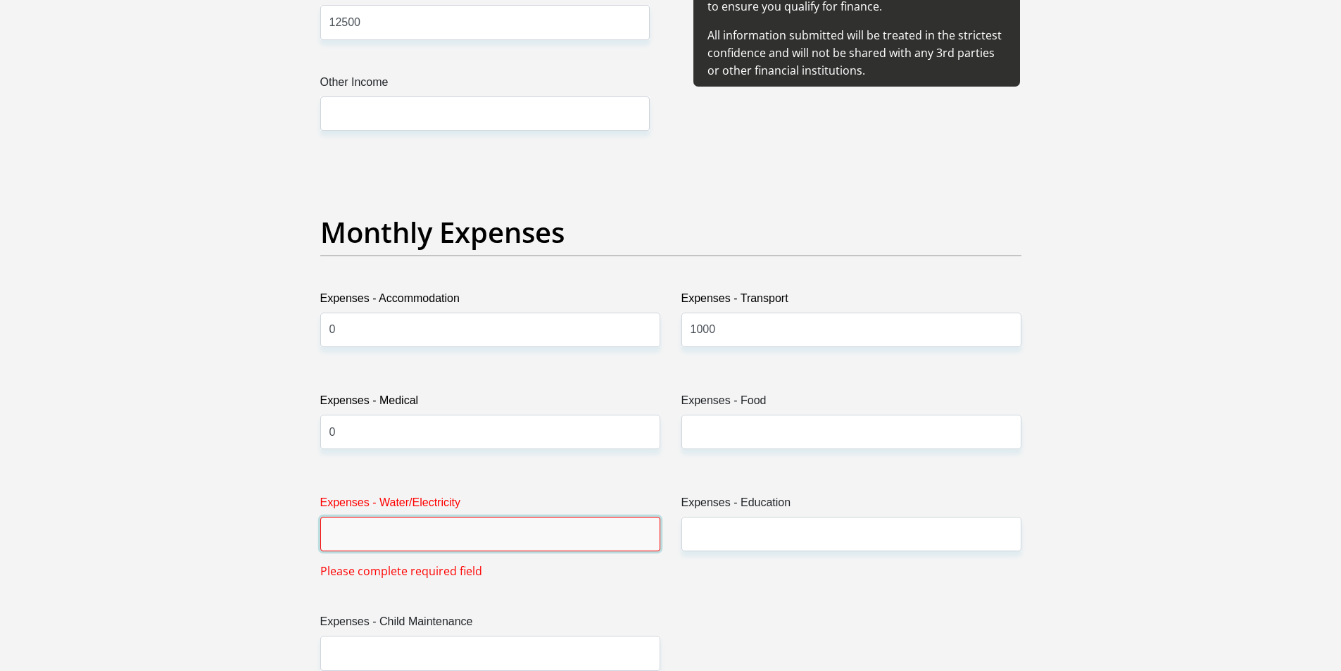
click at [562, 530] on input "Expenses - Water/Electricity" at bounding box center [490, 534] width 340 height 34
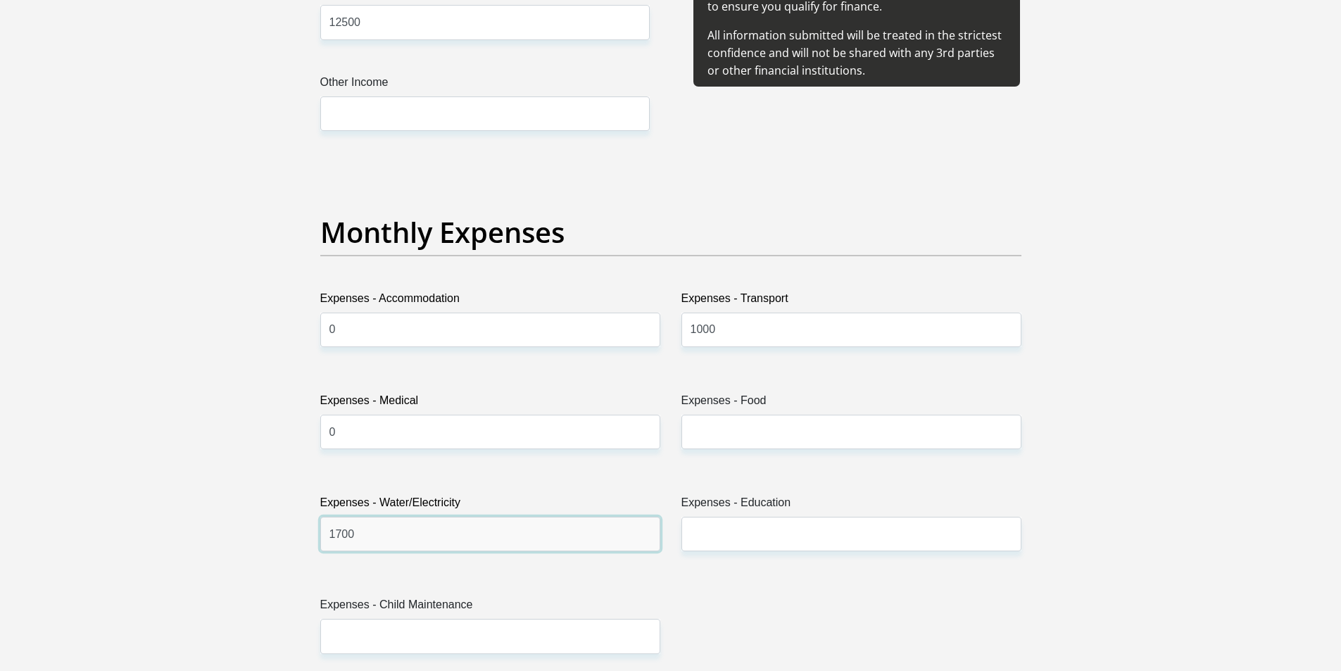
type input "1700"
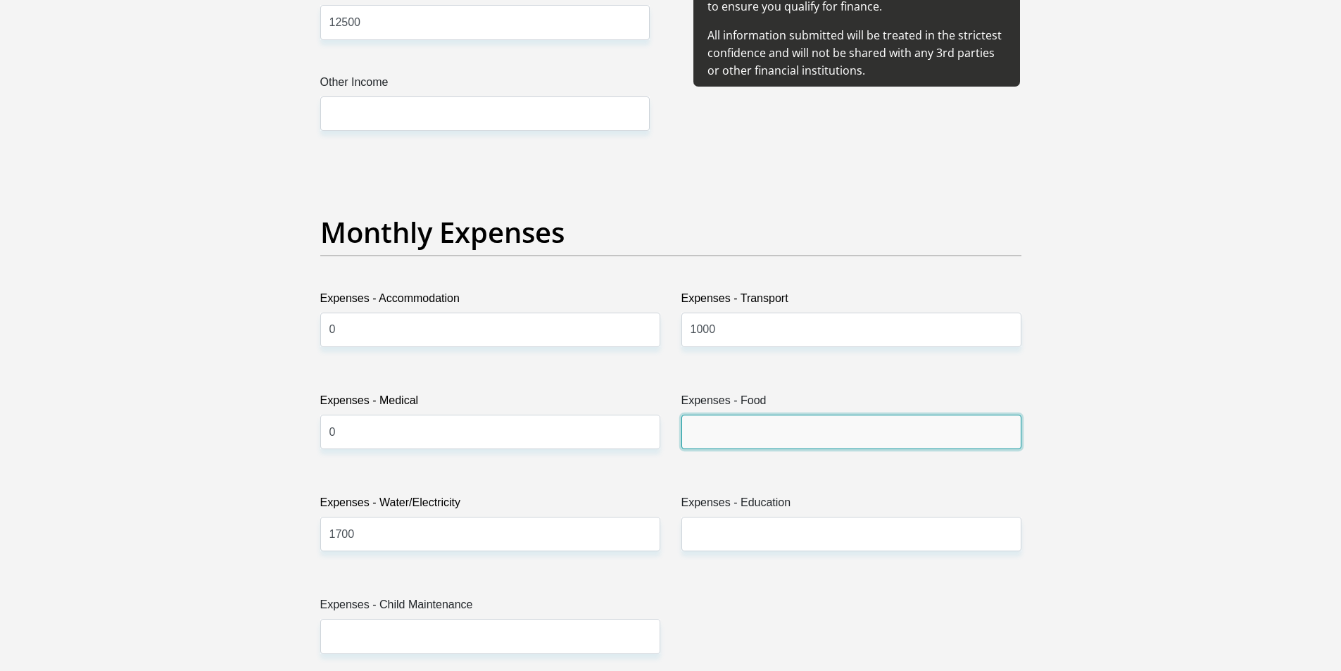
click at [743, 436] on input "Expenses - Food" at bounding box center [851, 431] width 340 height 34
type input "0"
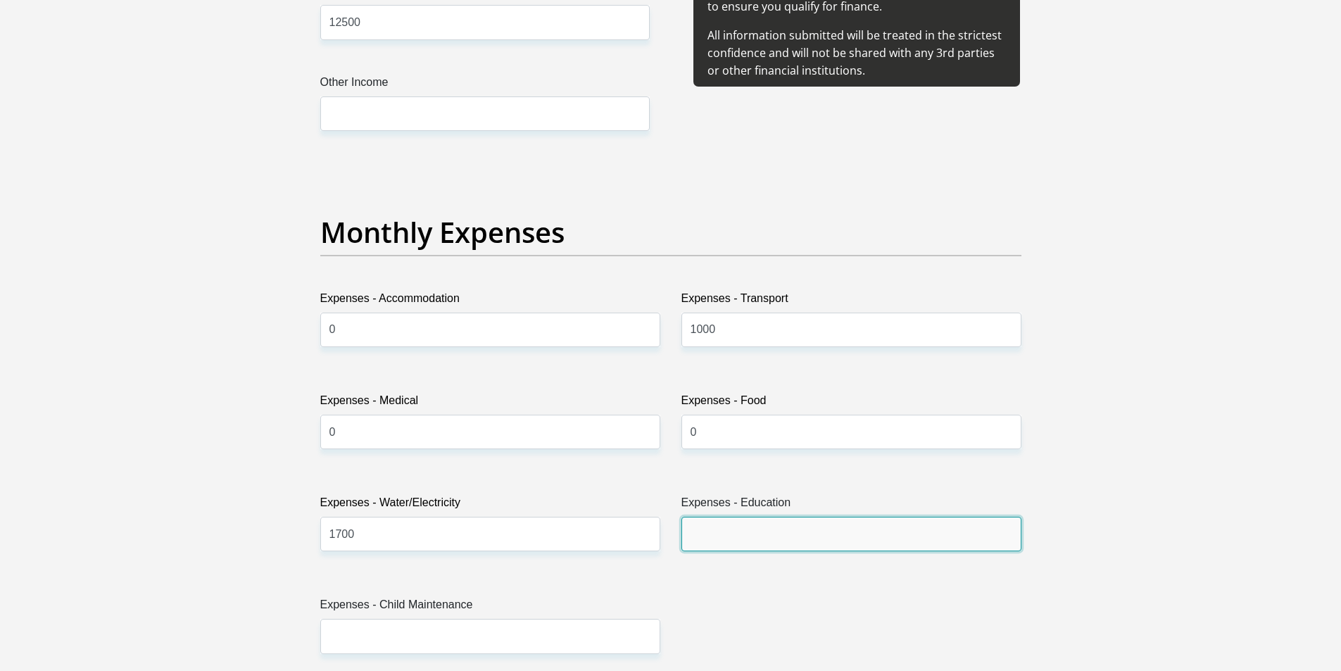
click at [734, 529] on input "Expenses - Education" at bounding box center [851, 534] width 340 height 34
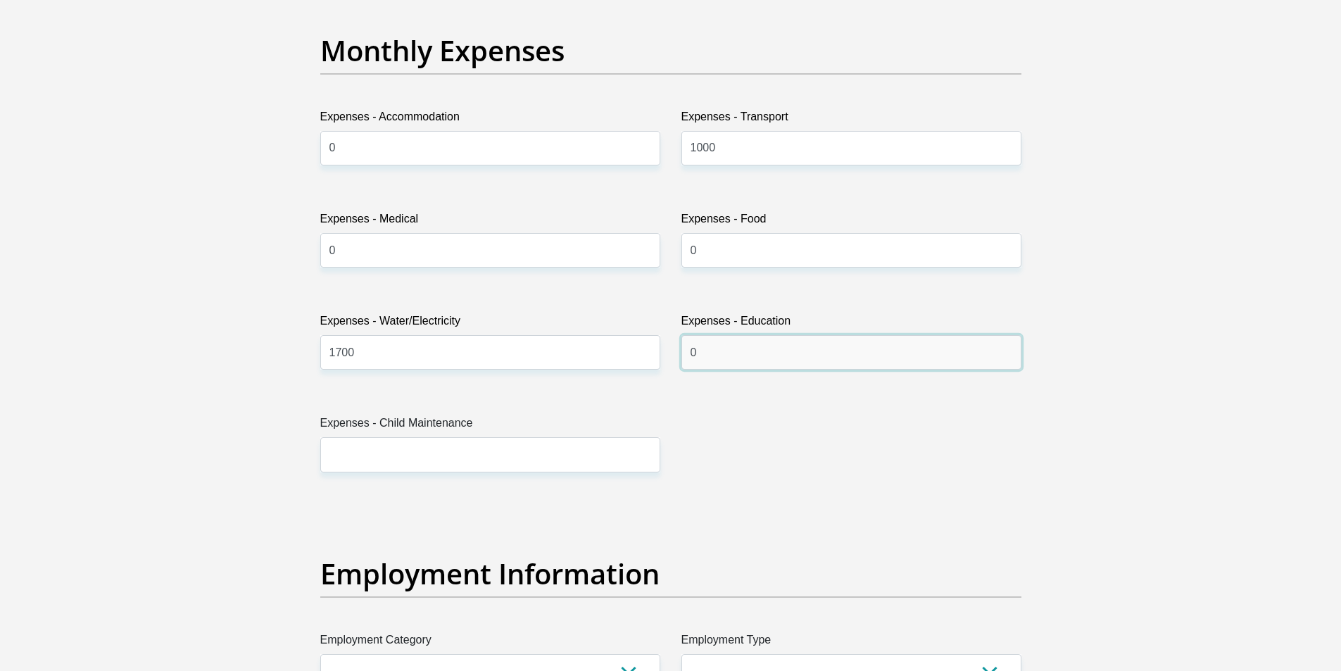
scroll to position [2111, 0]
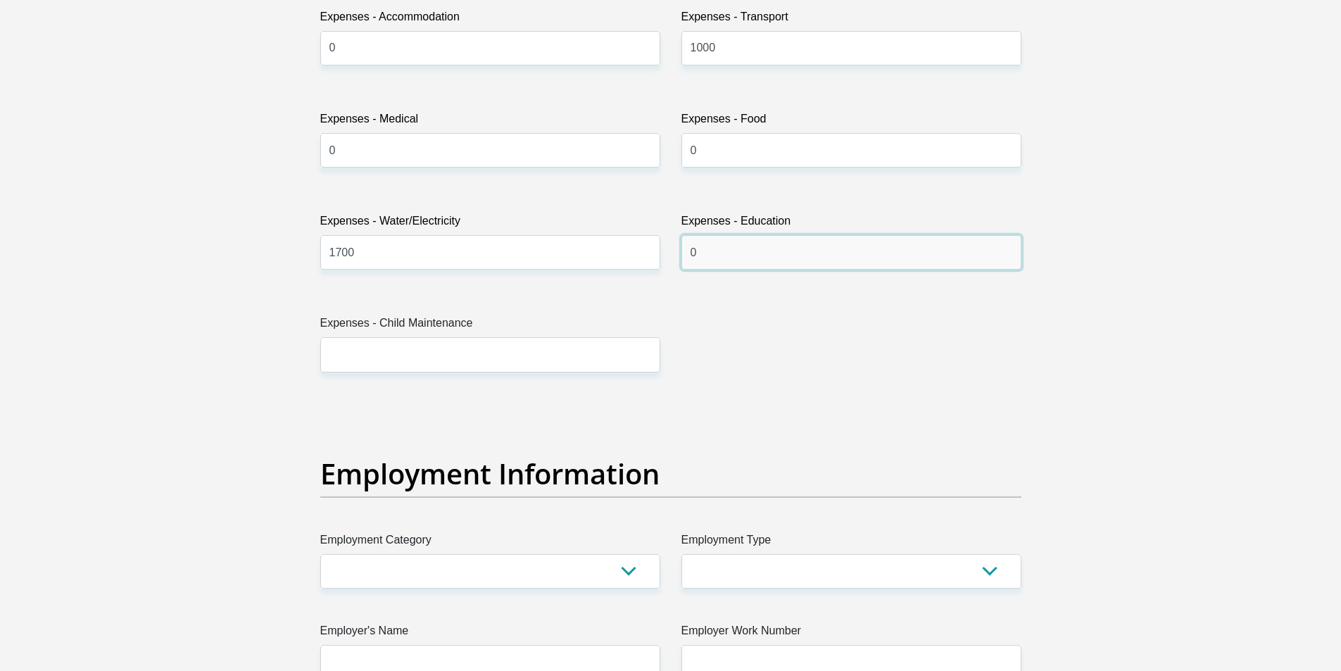
type input "0"
click at [543, 343] on input "Expenses - Child Maintenance" at bounding box center [490, 354] width 340 height 34
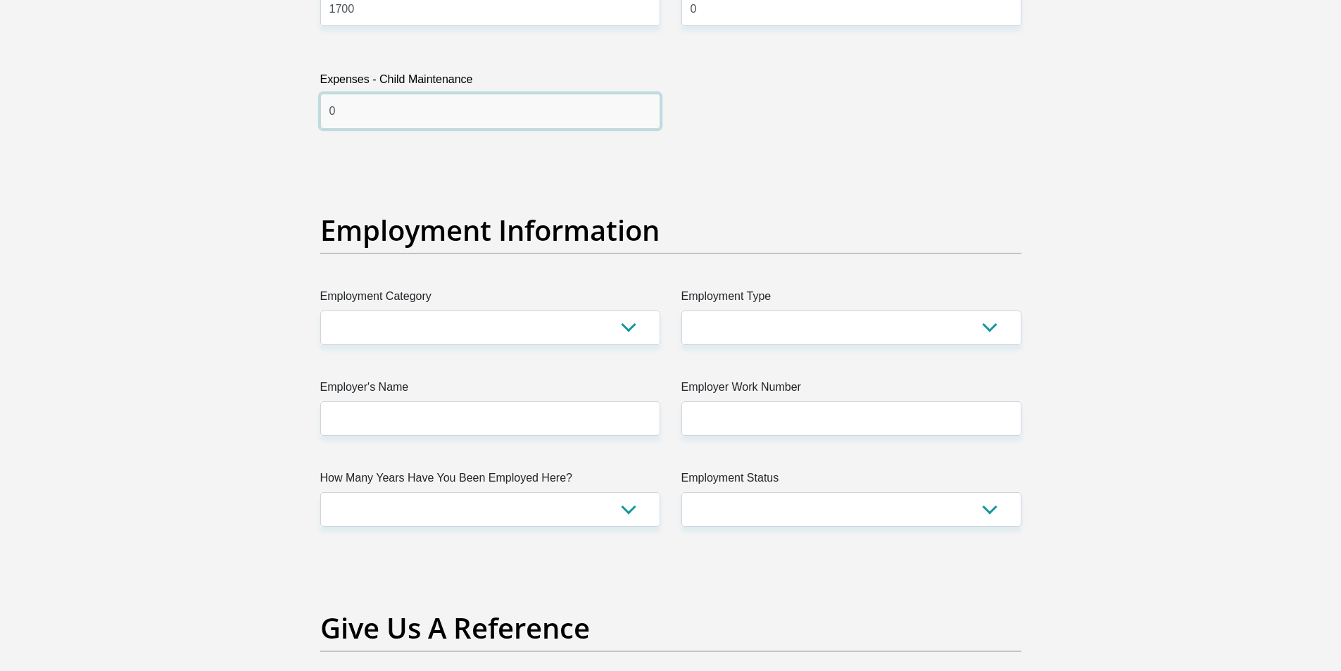
scroll to position [2393, 0]
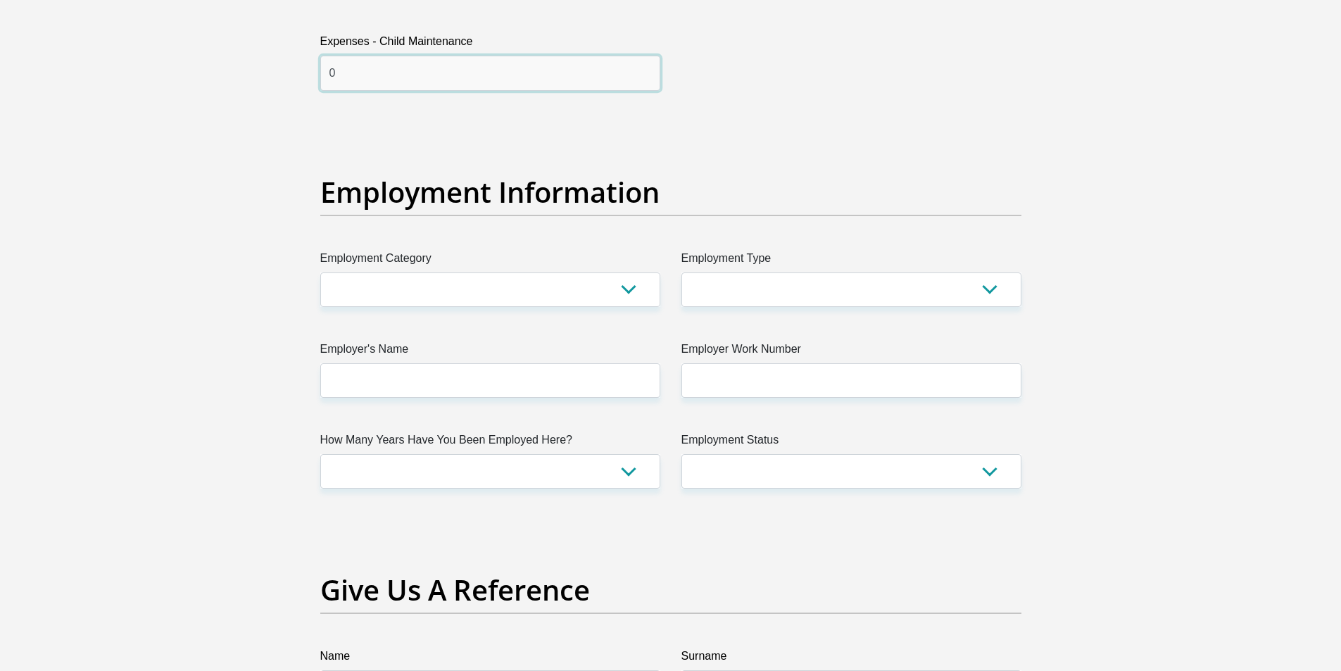
type input "0"
click at [629, 288] on select "AGRICULTURE ALCOHOL & TOBACCO CONSTRUCTION MATERIALS METALLURGY EQUIPMENT FOR R…" at bounding box center [490, 289] width 340 height 34
select select "30"
click at [320, 272] on select "AGRICULTURE ALCOHOL & TOBACCO CONSTRUCTION MATERIALS METALLURGY EQUIPMENT FOR R…" at bounding box center [490, 289] width 340 height 34
click at [766, 284] on select "College/Lecturer Craft Seller Creative Driver Executive Farmer Forces - Non Com…" at bounding box center [851, 289] width 340 height 34
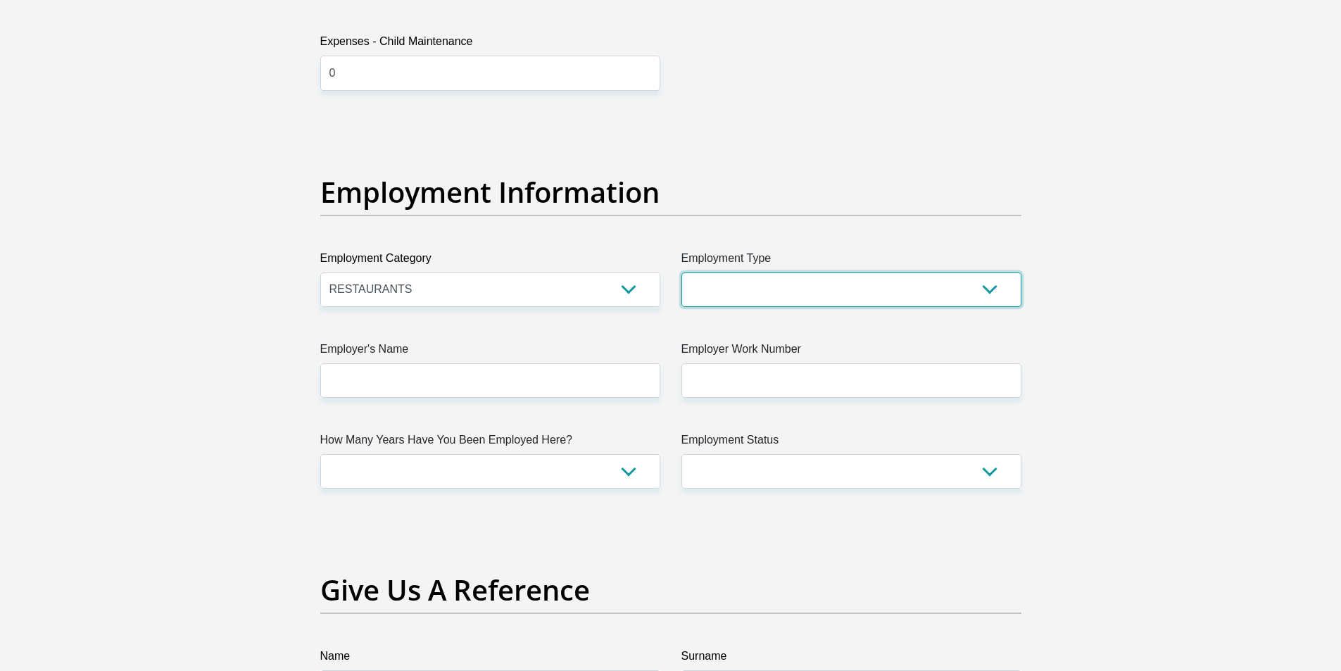
select select "Service Industry"
click at [681, 272] on select "College/Lecturer Craft Seller Creative Driver Executive Farmer Forces - Non Com…" at bounding box center [851, 289] width 340 height 34
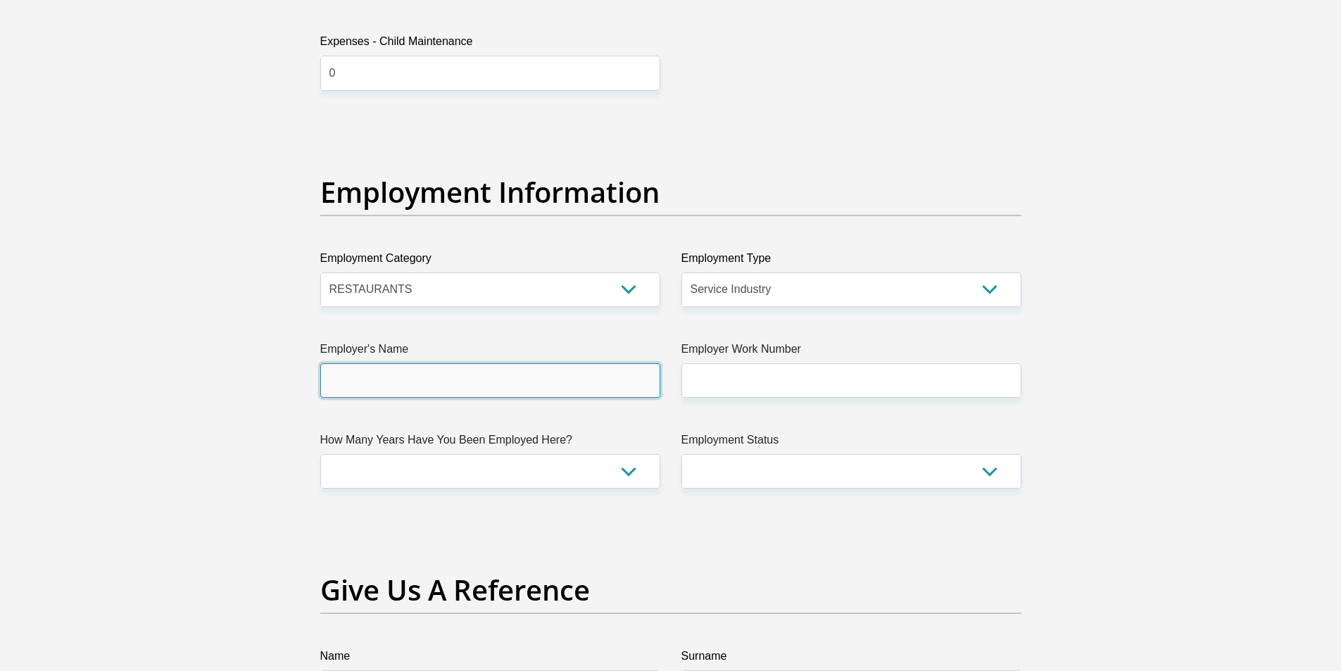
click at [519, 371] on input "Employer's Name" at bounding box center [490, 380] width 340 height 34
click at [407, 384] on input "Employer's Name" at bounding box center [490, 380] width 340 height 34
click at [516, 386] on input "ThreeRiversLodge" at bounding box center [490, 380] width 340 height 34
type input "Three"
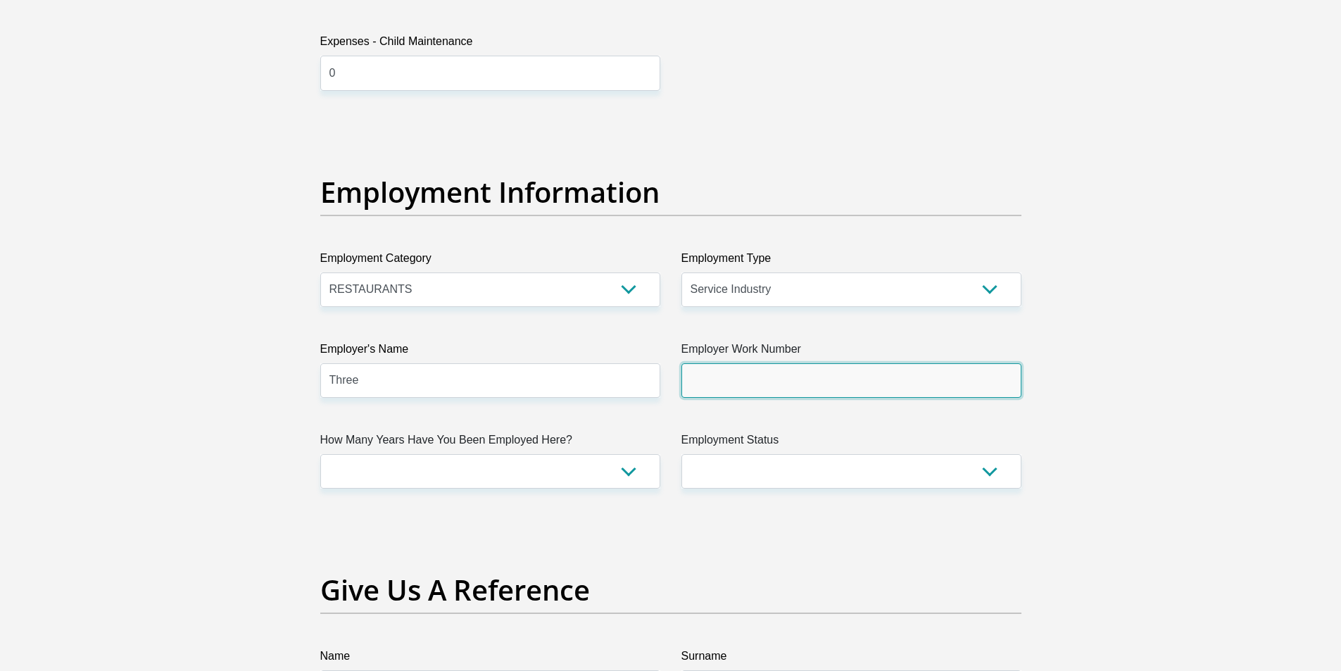
click at [739, 372] on input "Employer Work Number" at bounding box center [851, 380] width 340 height 34
type input "0164236046"
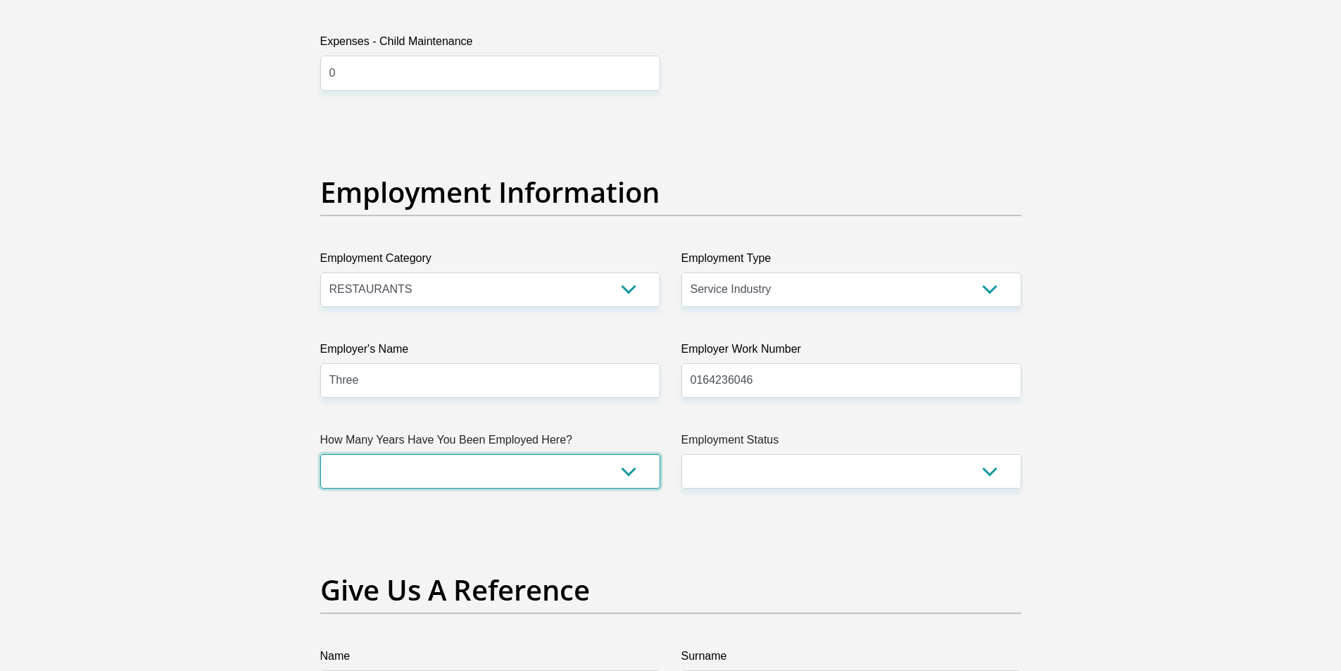
click at [552, 471] on select "less than 1 year 1-3 years 3-5 years 5+ years" at bounding box center [490, 471] width 340 height 34
select select "60"
click at [320, 454] on select "less than 1 year 1-3 years 3-5 years 5+ years" at bounding box center [490, 471] width 340 height 34
click at [769, 469] on select "Permanent/Full-time Part-time/Casual Contract Worker Self-Employed Housewife Re…" at bounding box center [851, 471] width 340 height 34
select select "1"
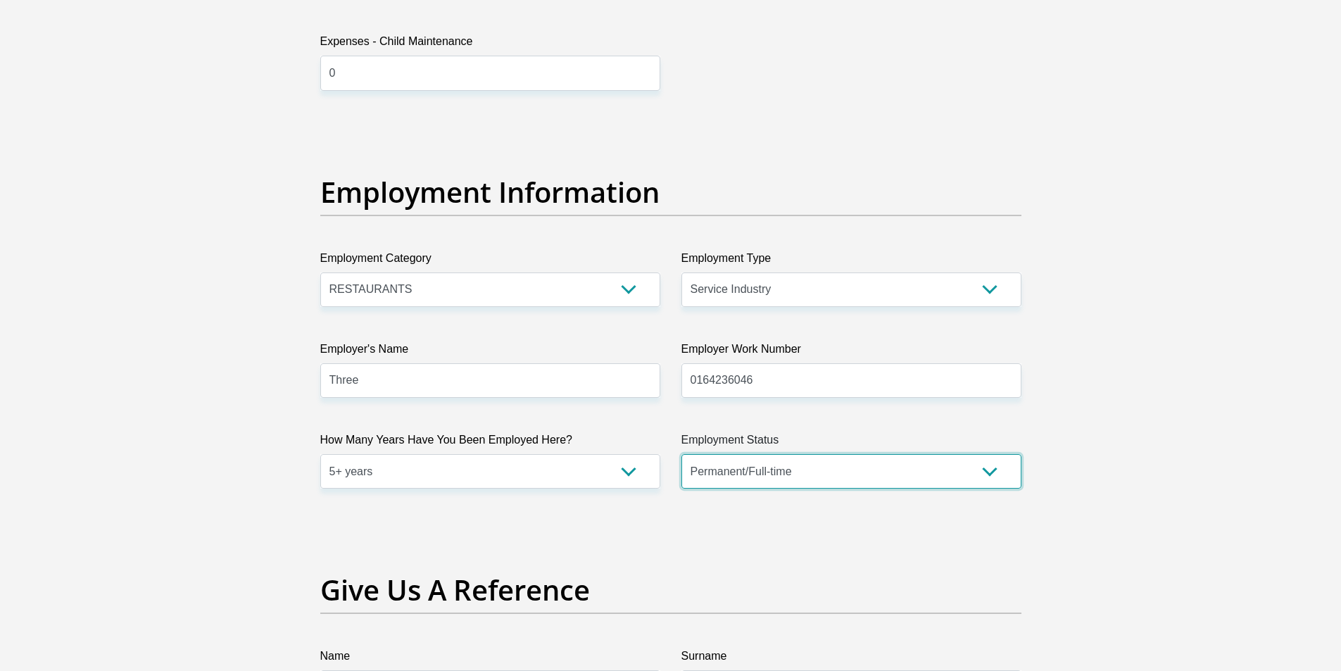
click at [681, 454] on select "Permanent/Full-time Part-time/Casual Contract Worker Self-Employed Housewife Re…" at bounding box center [851, 471] width 340 height 34
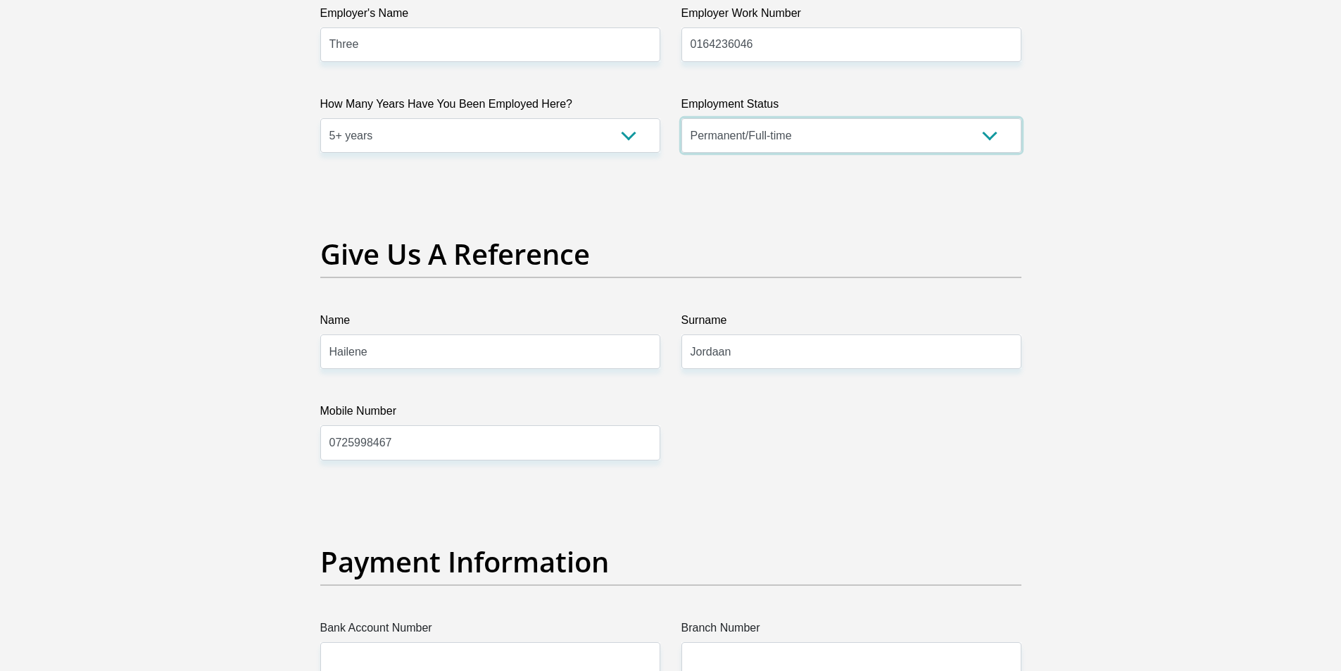
scroll to position [2745, 0]
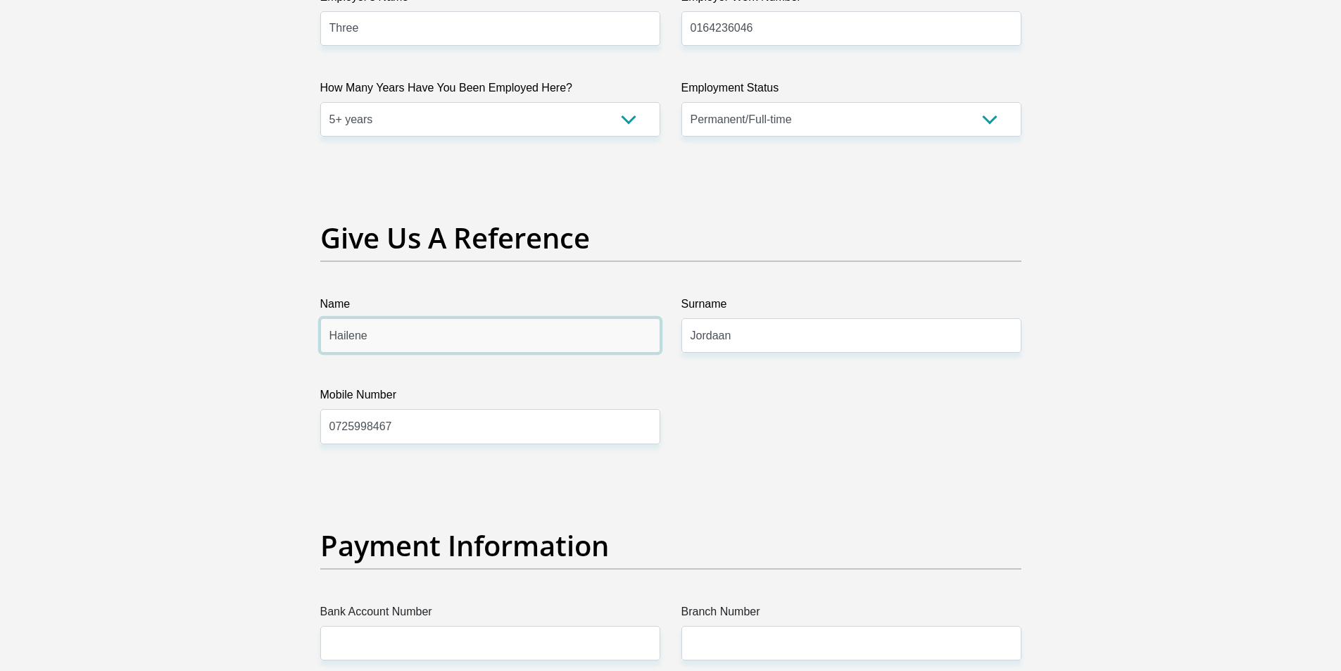
click at [471, 333] on input "Hailene" at bounding box center [490, 335] width 340 height 34
type input "H"
type input "Janie"
click at [418, 431] on input "0725998467" at bounding box center [490, 426] width 340 height 34
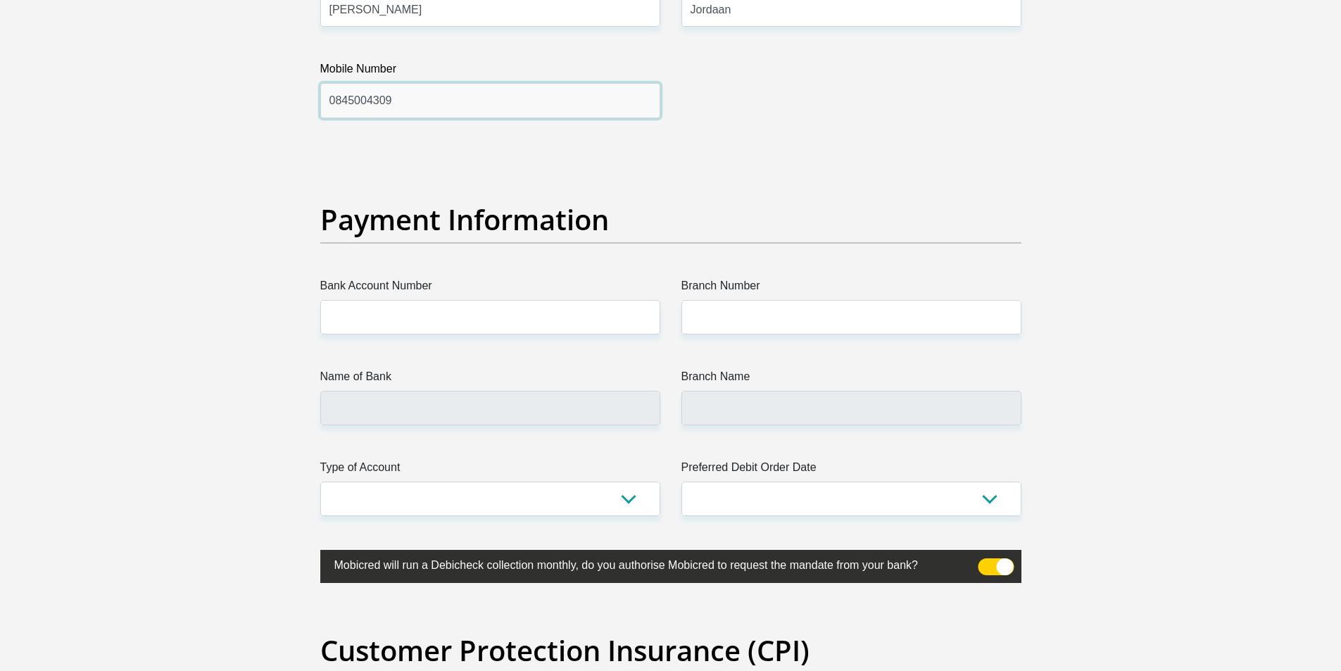
scroll to position [3096, 0]
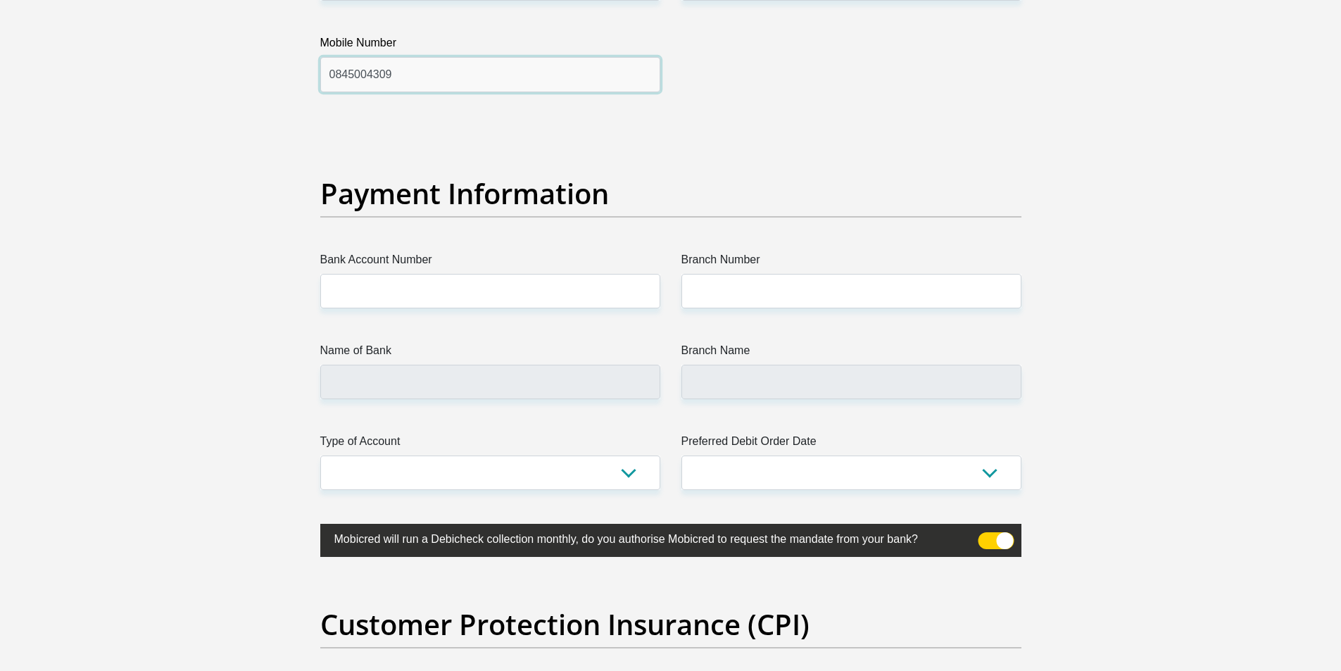
type input "0845004309"
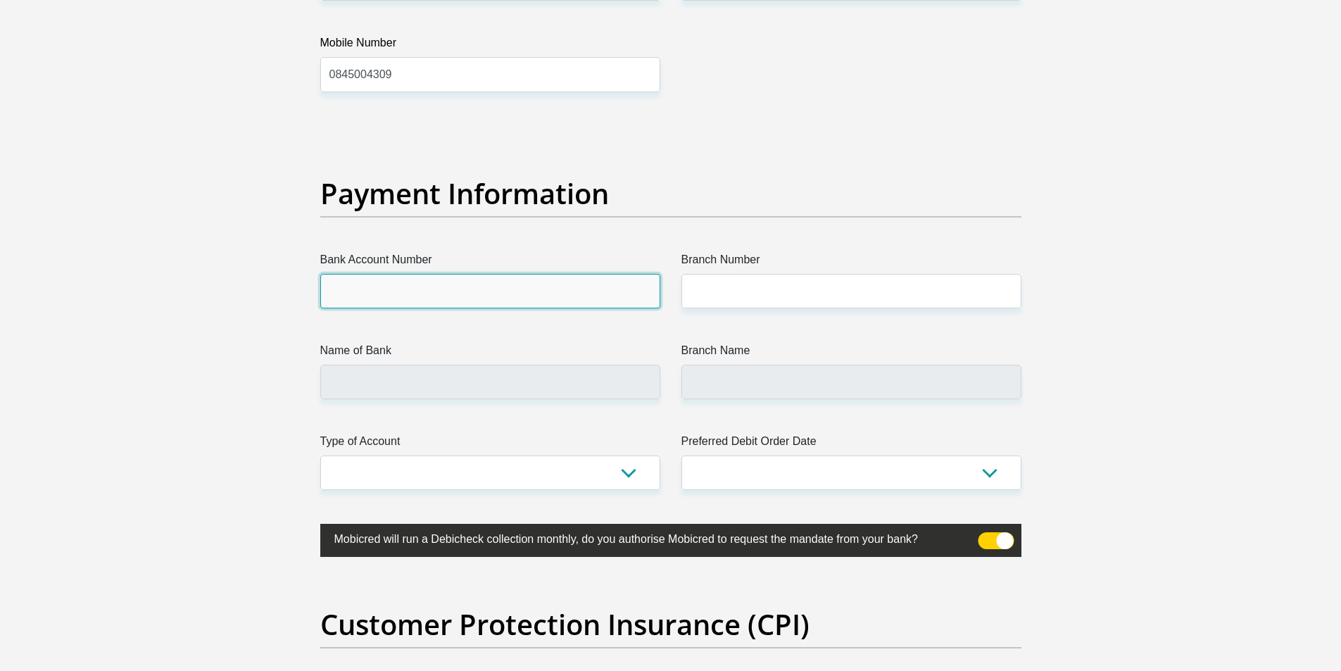
click at [445, 296] on input "Bank Account Number" at bounding box center [490, 291] width 340 height 34
type input "Nedbank"
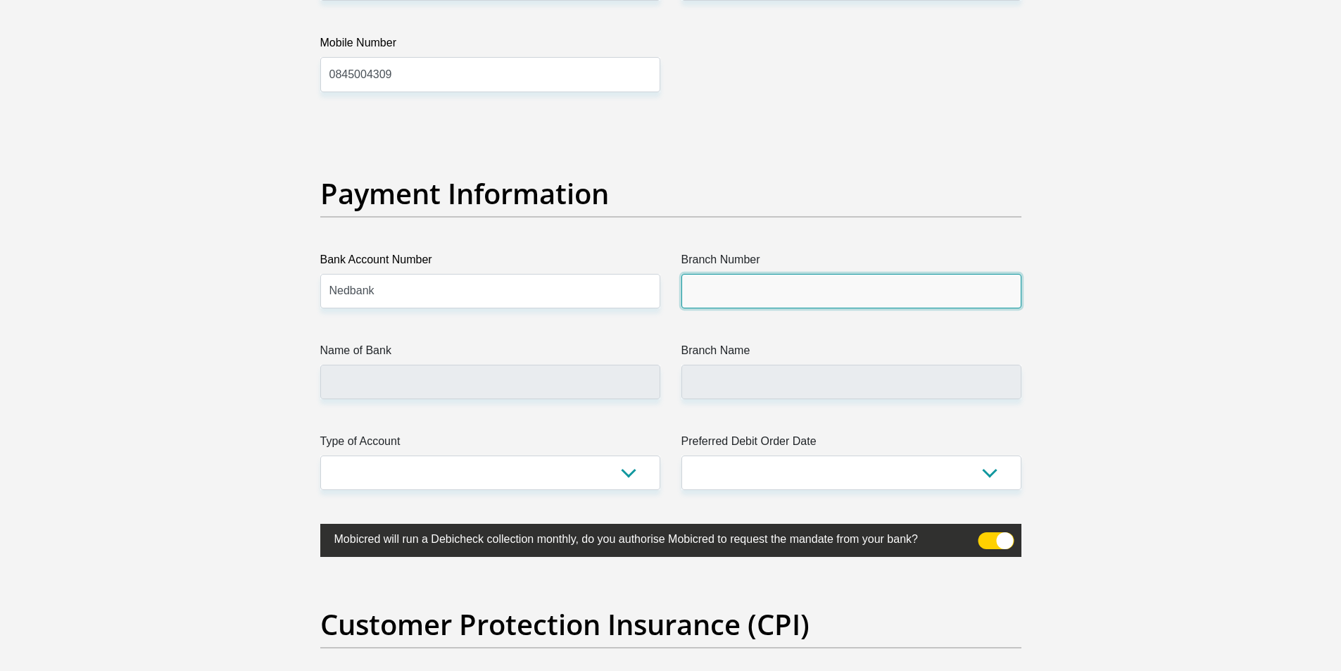
click at [708, 281] on input "Branch Number" at bounding box center [851, 291] width 340 height 34
type input "198765"
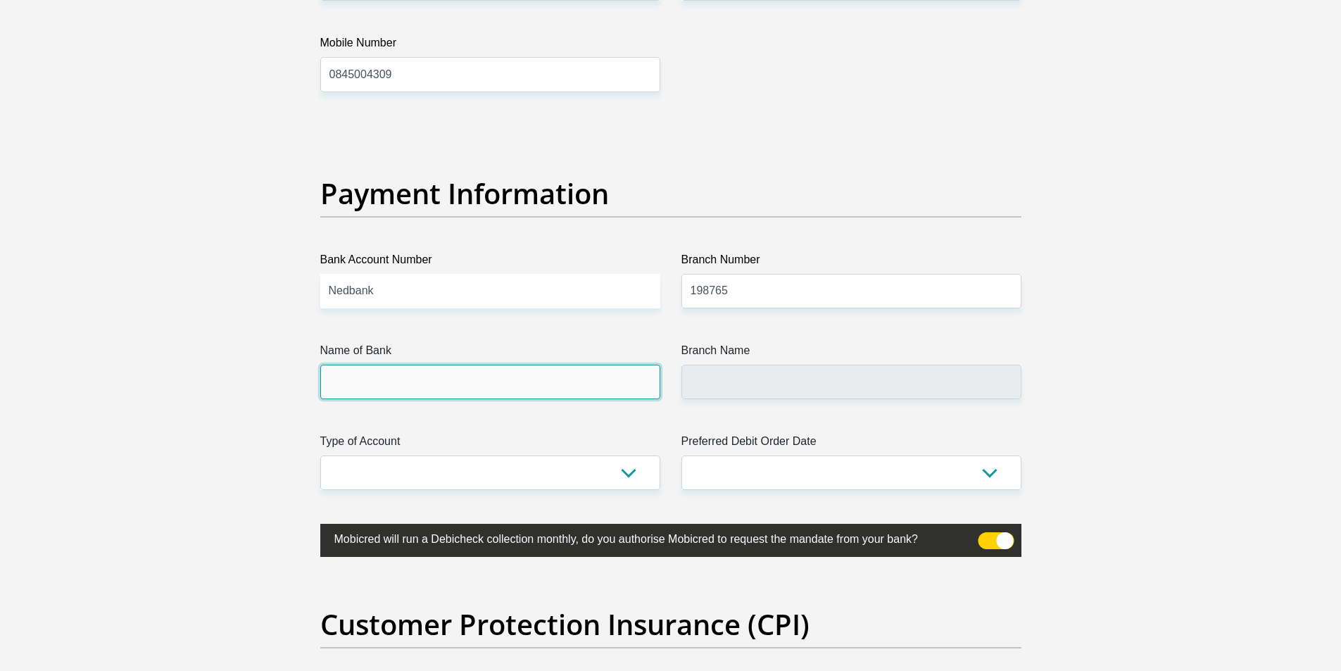
click at [523, 369] on input "Name of Bank" at bounding box center [490, 382] width 340 height 34
type input "NEDBANK"
type input "NEDBANK SOUTH AFRICA"
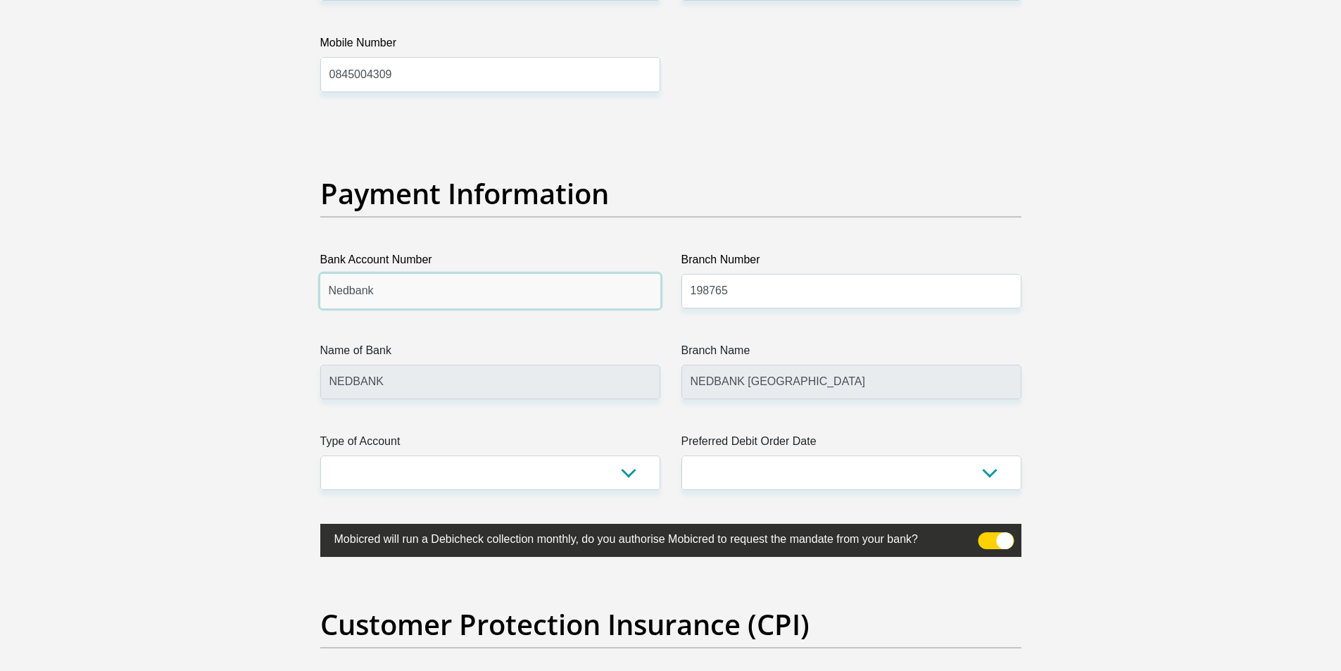
click at [421, 296] on input "Nedbank" at bounding box center [490, 291] width 340 height 34
type input "N"
type input "1288631863"
click at [634, 471] on select "Cheque Savings" at bounding box center [490, 472] width 340 height 34
select select "CUR"
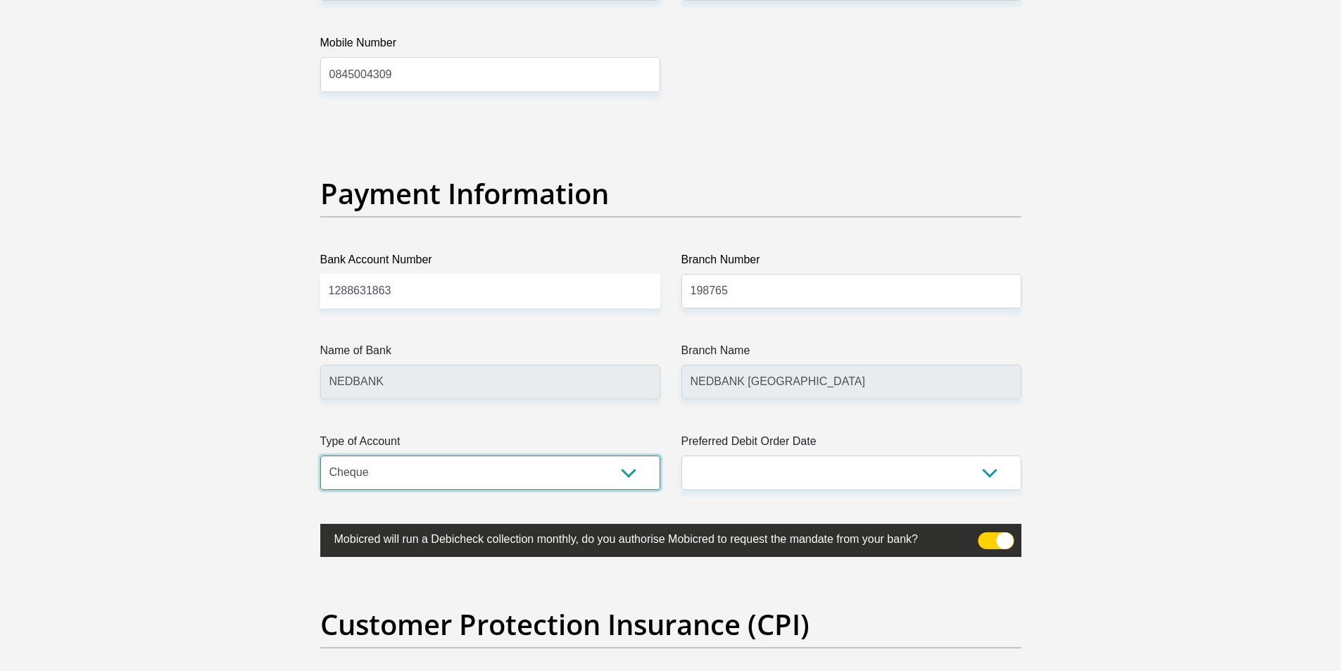
click at [320, 455] on select "Cheque Savings" at bounding box center [490, 472] width 340 height 34
click at [992, 474] on select "1st 2nd 3rd 4th 5th 7th 18th 19th 20th 21st 22nd 23rd 24th 25th 26th 27th 28th …" at bounding box center [851, 472] width 340 height 34
select select "25"
click at [681, 455] on select "1st 2nd 3rd 4th 5th 7th 18th 19th 20th 21st 22nd 23rd 24th 25th 26th 27th 28th …" at bounding box center [851, 472] width 340 height 34
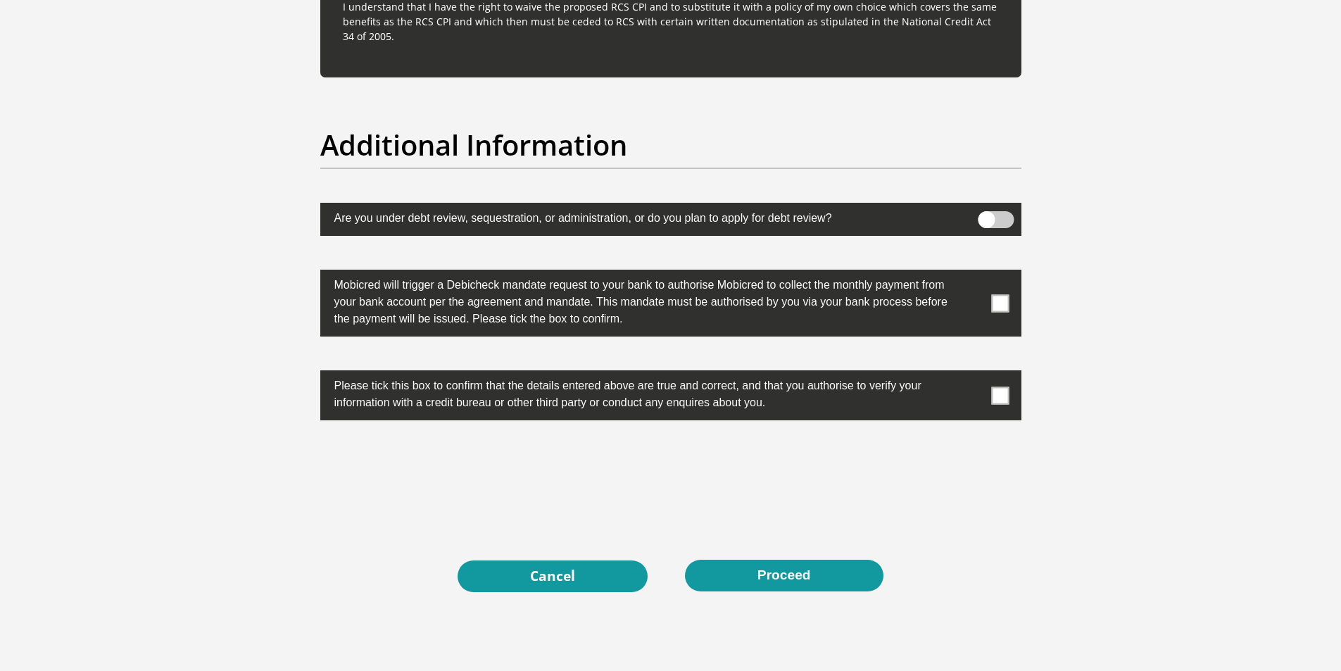
scroll to position [4293, 0]
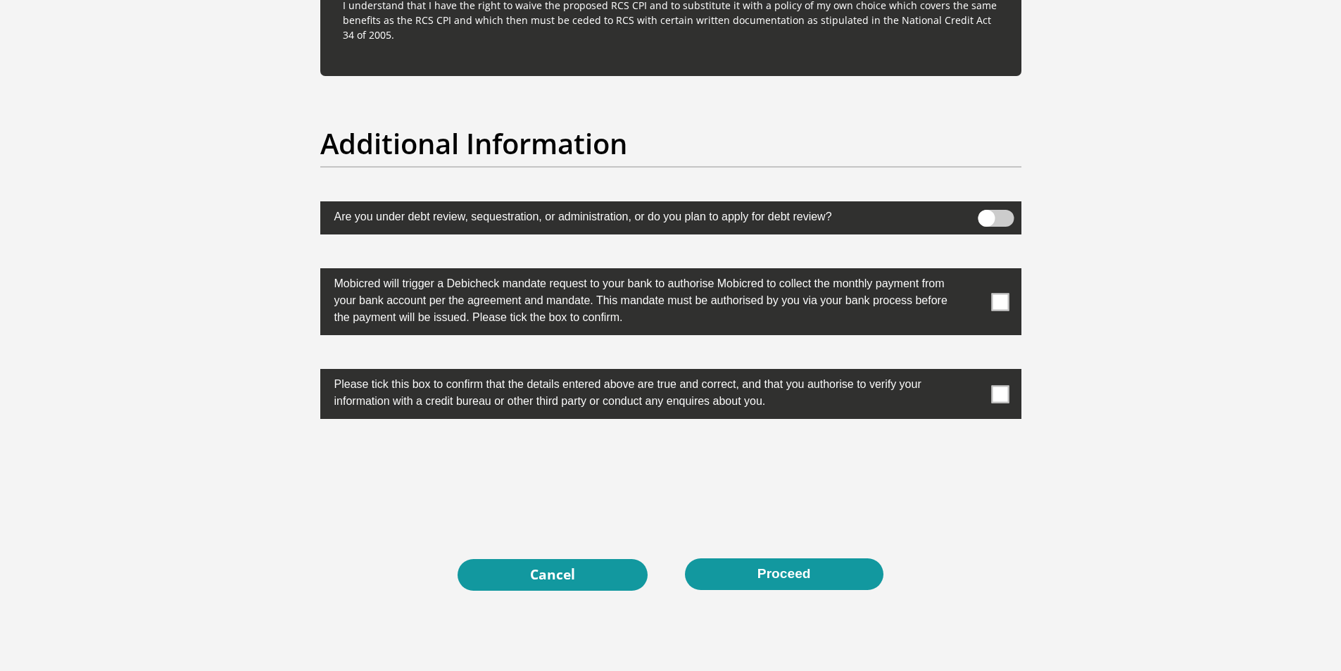
click at [984, 217] on span at bounding box center [995, 218] width 36 height 17
click at [986, 213] on input "checkbox" at bounding box center [986, 213] width 0 height 0
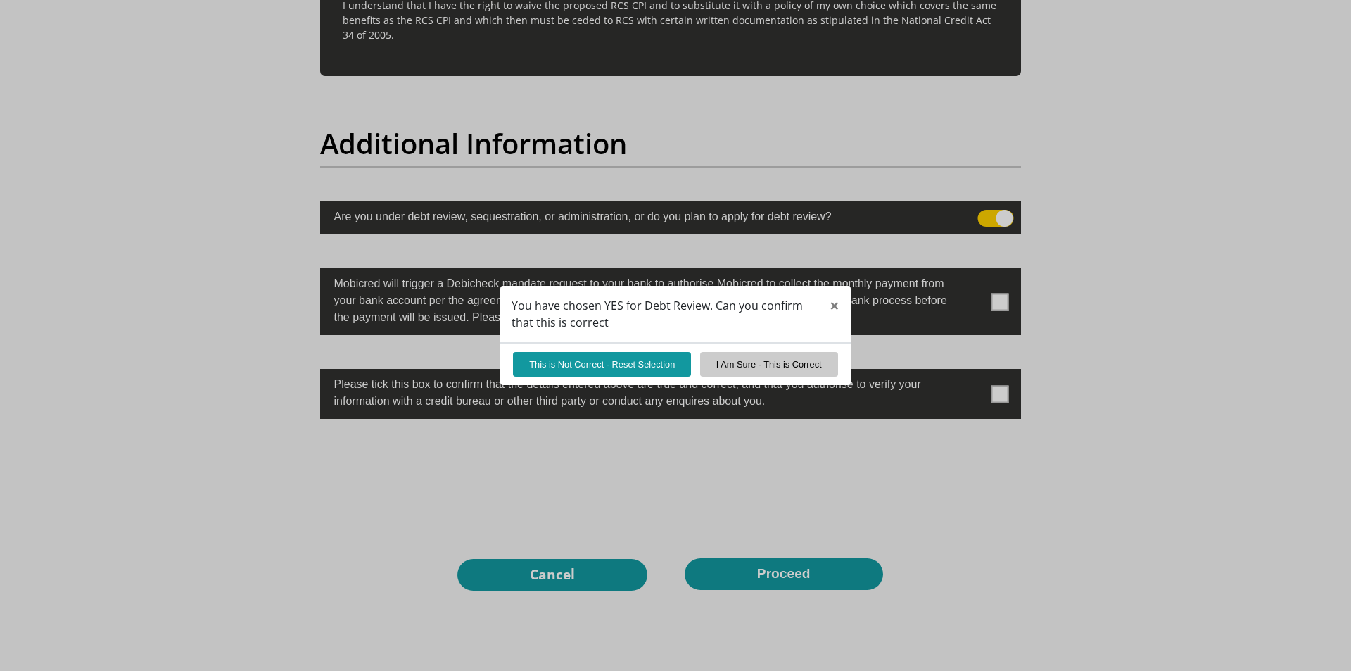
click at [999, 217] on div "You have chosen YES for Debt Review. Can you confirm that this is correct × Thi…" at bounding box center [675, 335] width 1351 height 671
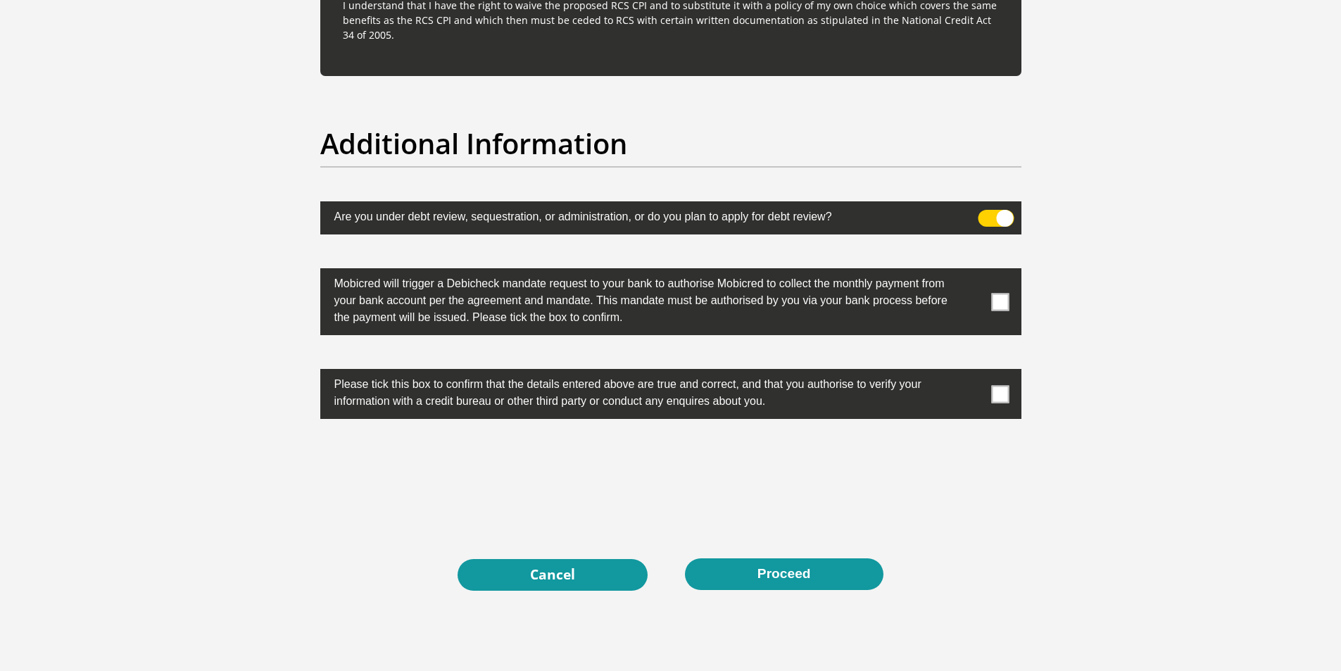
click at [1002, 218] on span at bounding box center [995, 218] width 36 height 17
click at [986, 213] on input "checkbox" at bounding box center [986, 213] width 0 height 0
click at [1001, 297] on span at bounding box center [1000, 302] width 18 height 18
click at [972, 272] on input "checkbox" at bounding box center [972, 272] width 0 height 0
click at [1003, 404] on label at bounding box center [670, 394] width 701 height 50
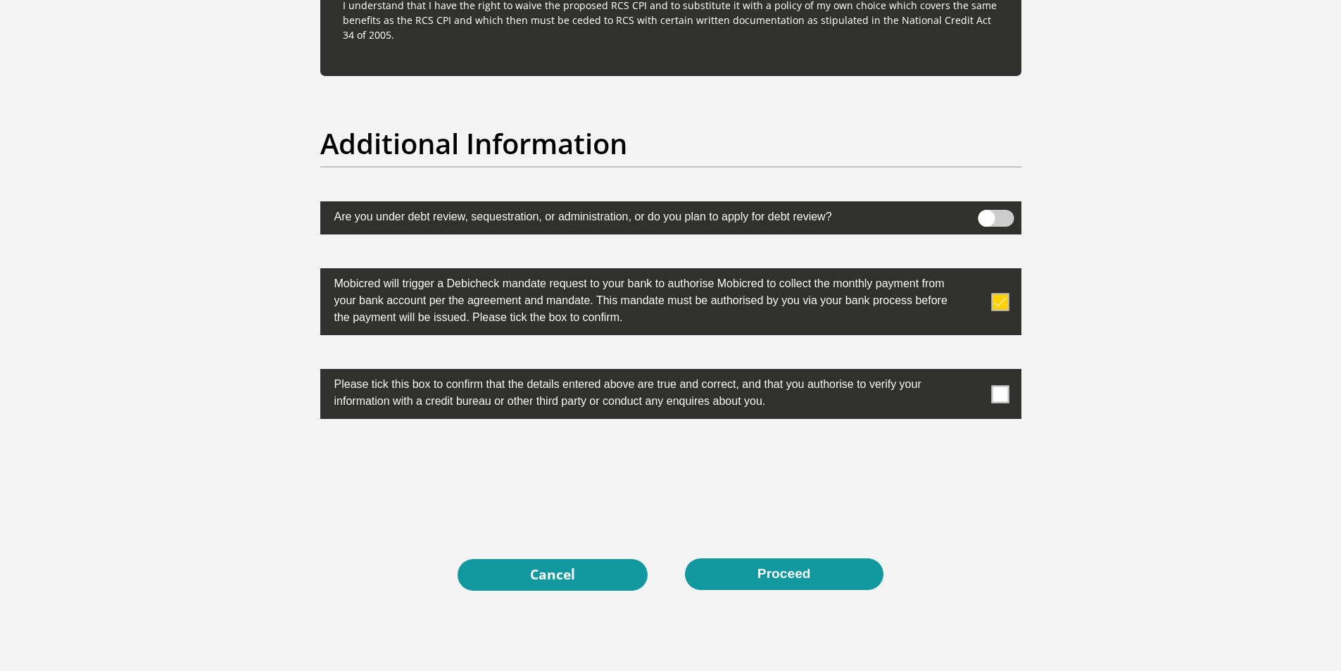
click at [972, 372] on input "checkbox" at bounding box center [972, 372] width 0 height 0
click at [730, 571] on button "Proceed" at bounding box center [784, 574] width 198 height 32
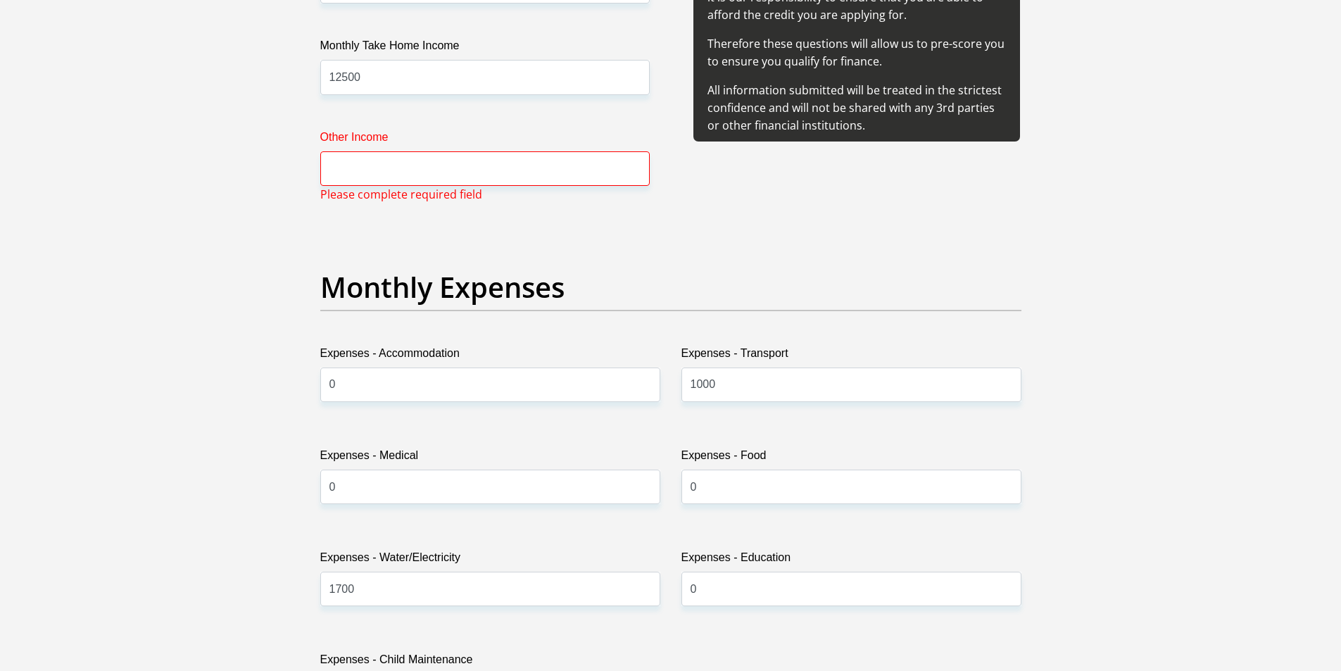
scroll to position [1749, 0]
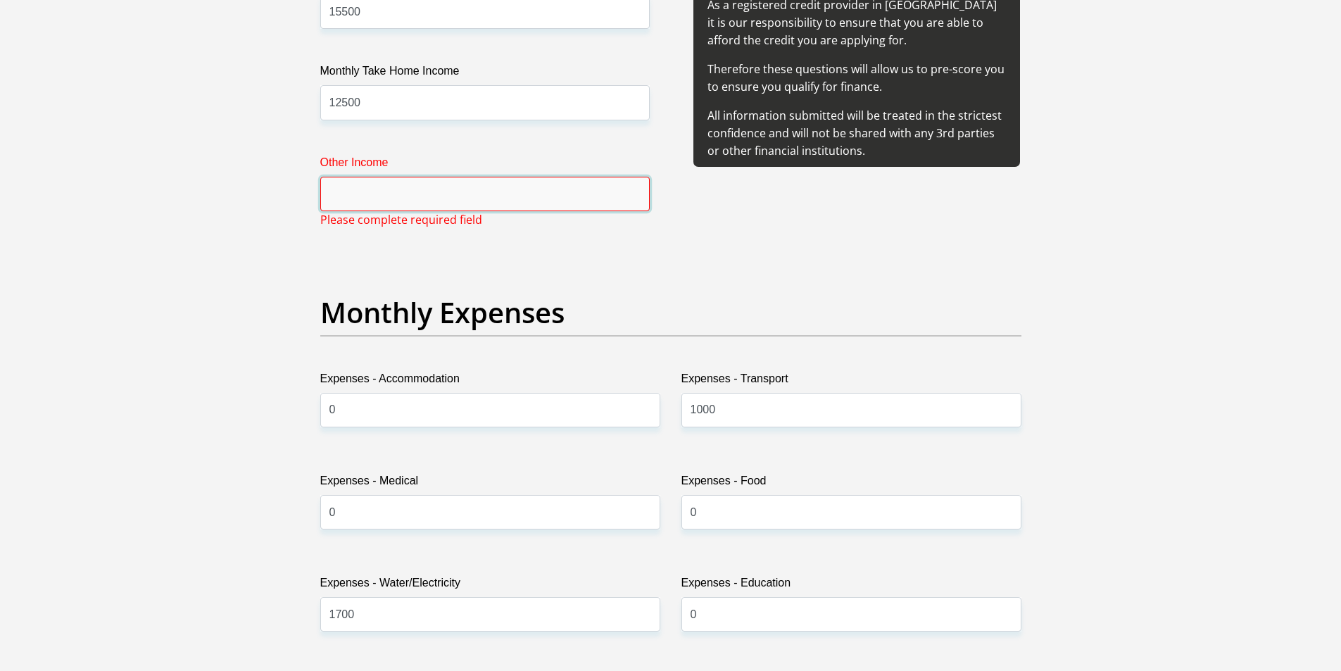
click at [426, 191] on input "Other Income" at bounding box center [484, 194] width 329 height 34
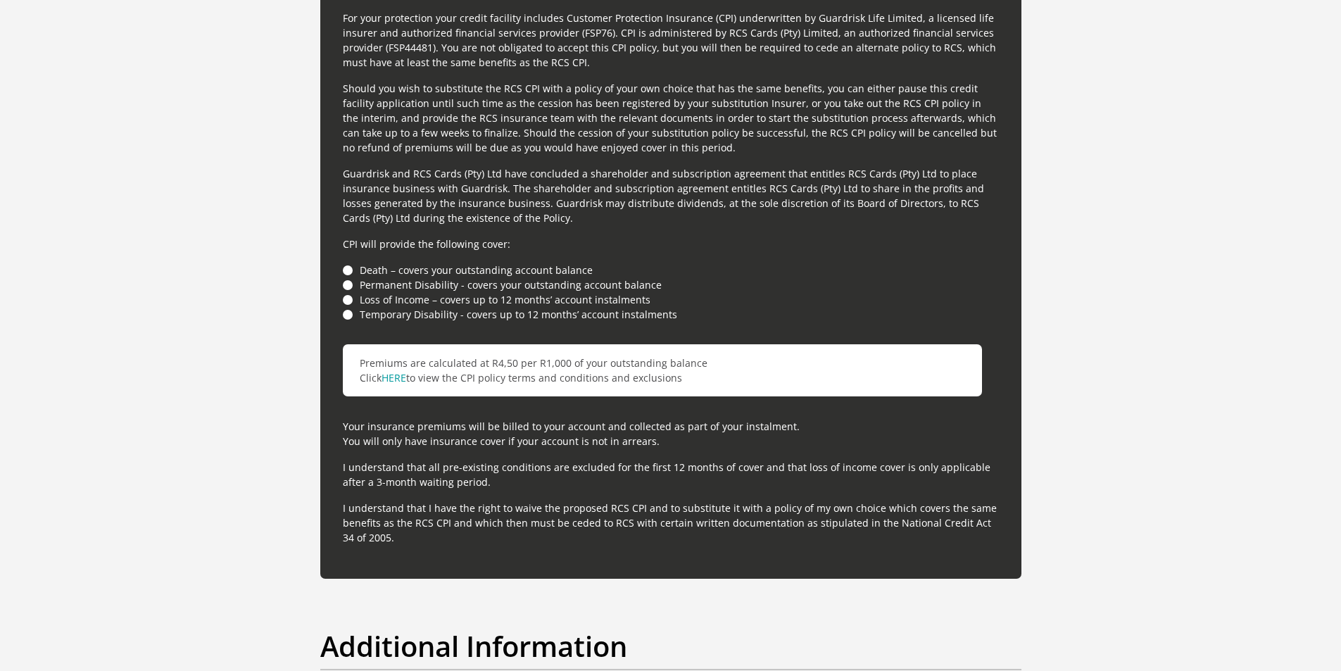
scroll to position [4283, 0]
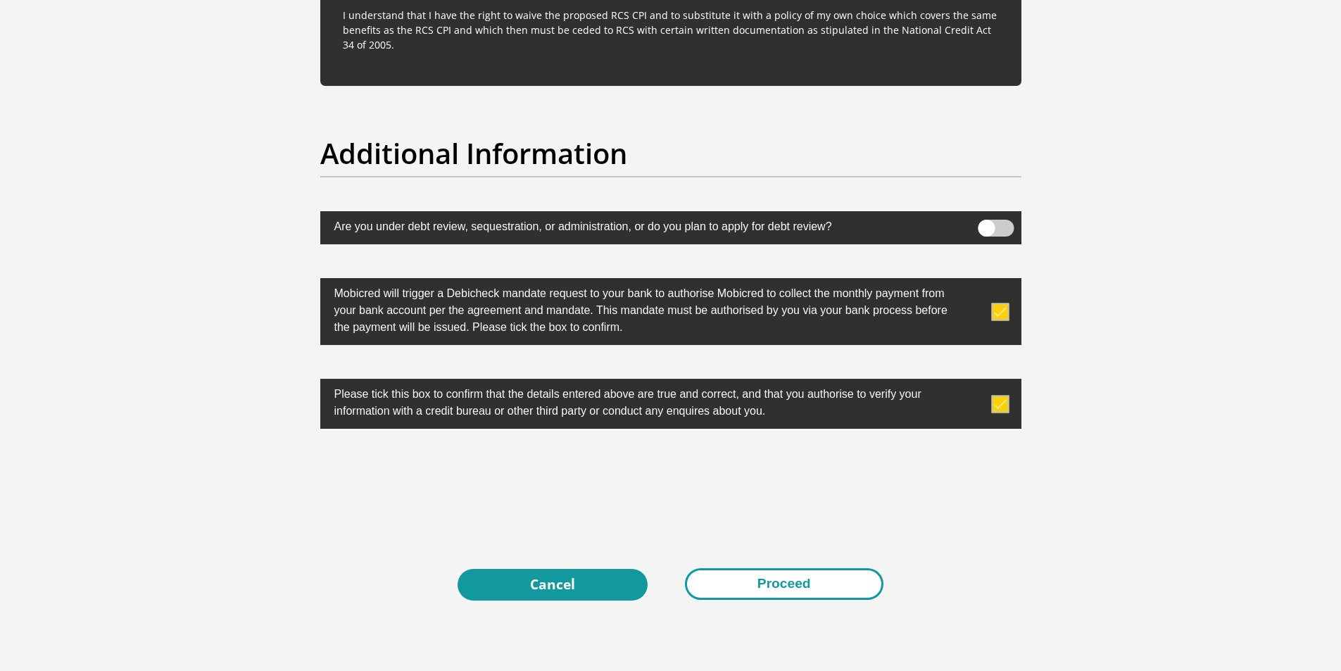
type input "0"
click at [739, 585] on button "Proceed" at bounding box center [784, 584] width 198 height 32
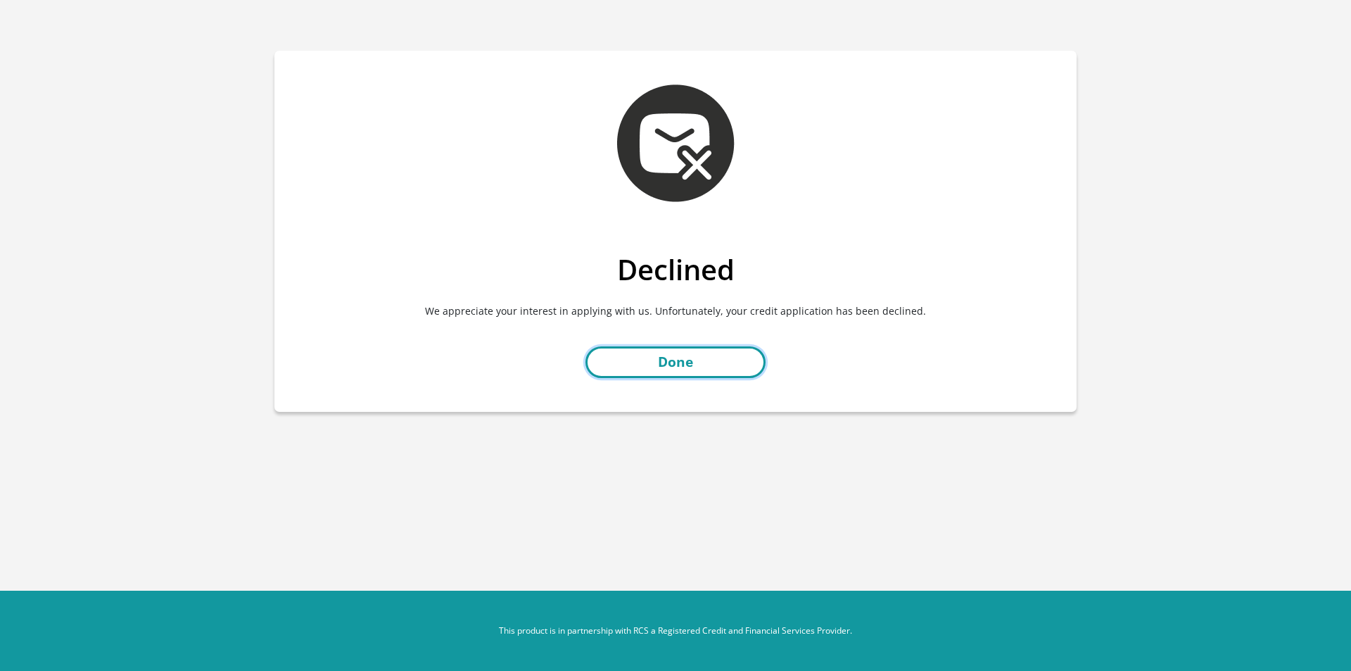
click at [716, 369] on link "Done" at bounding box center [675, 362] width 180 height 32
